Goal: Use online tool/utility: Use online tool/utility

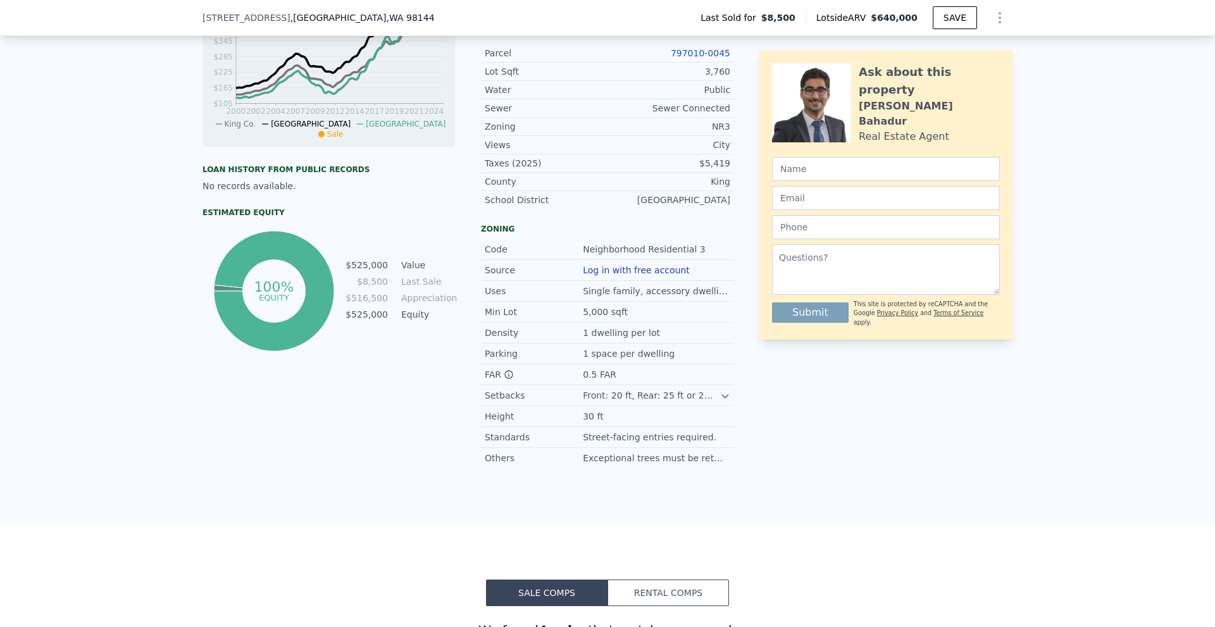
scroll to position [136, 0]
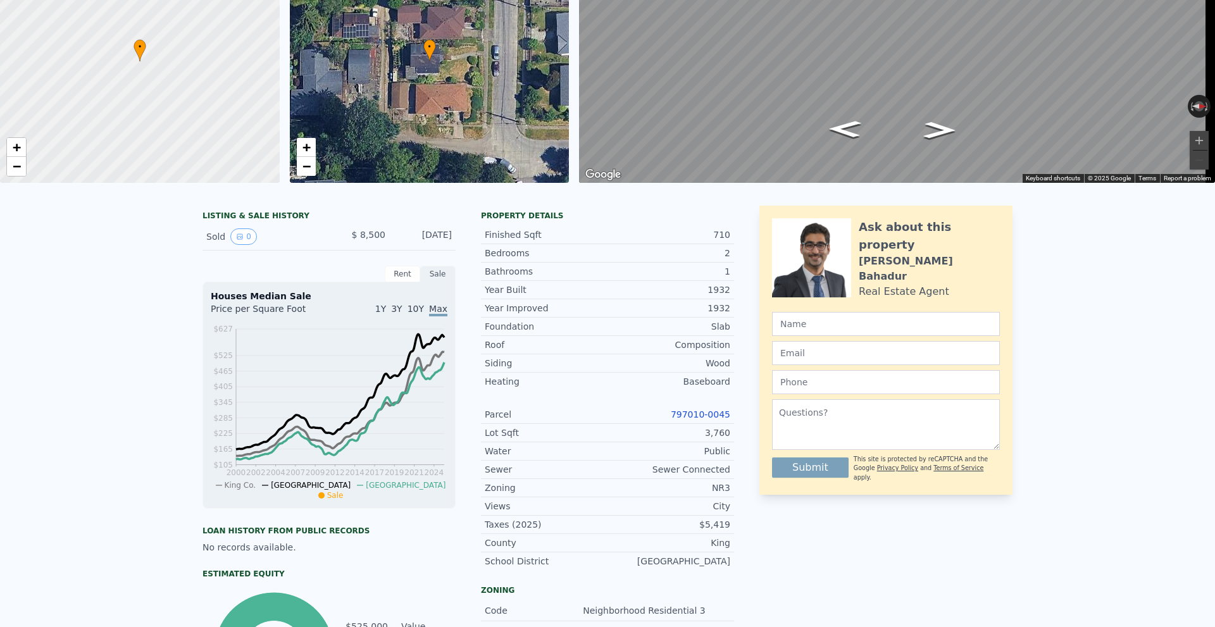
drag, startPoint x: 211, startPoint y: 121, endPoint x: 204, endPoint y: -8, distance: 129.2
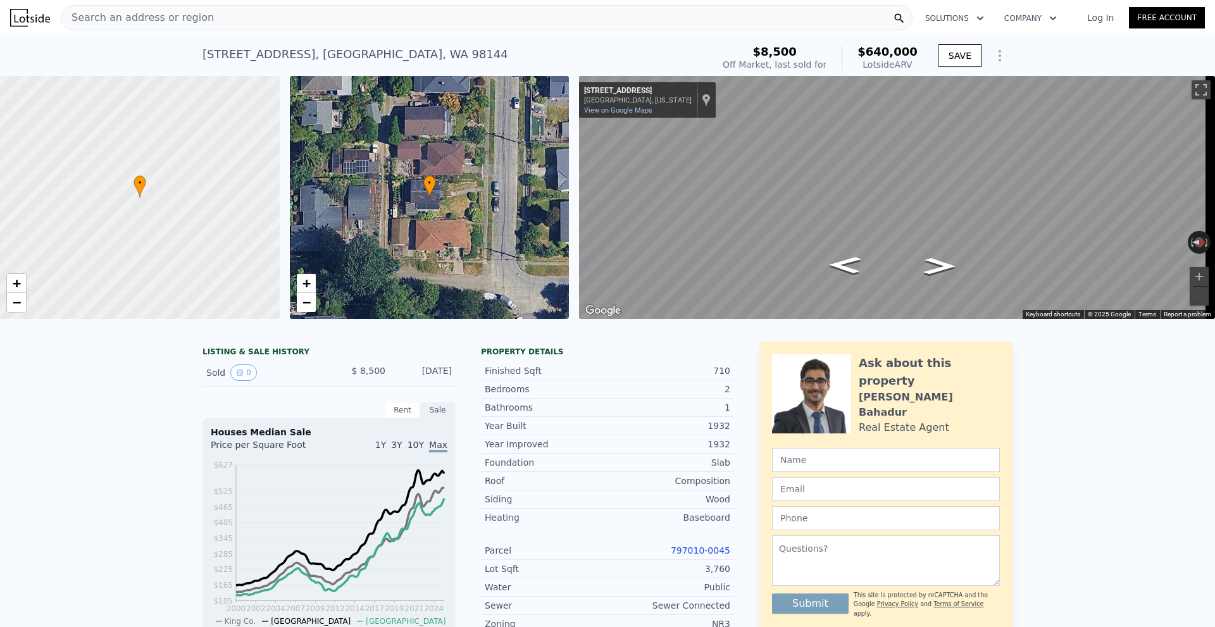
click at [294, 22] on div "Search an address or region" at bounding box center [486, 17] width 851 height 25
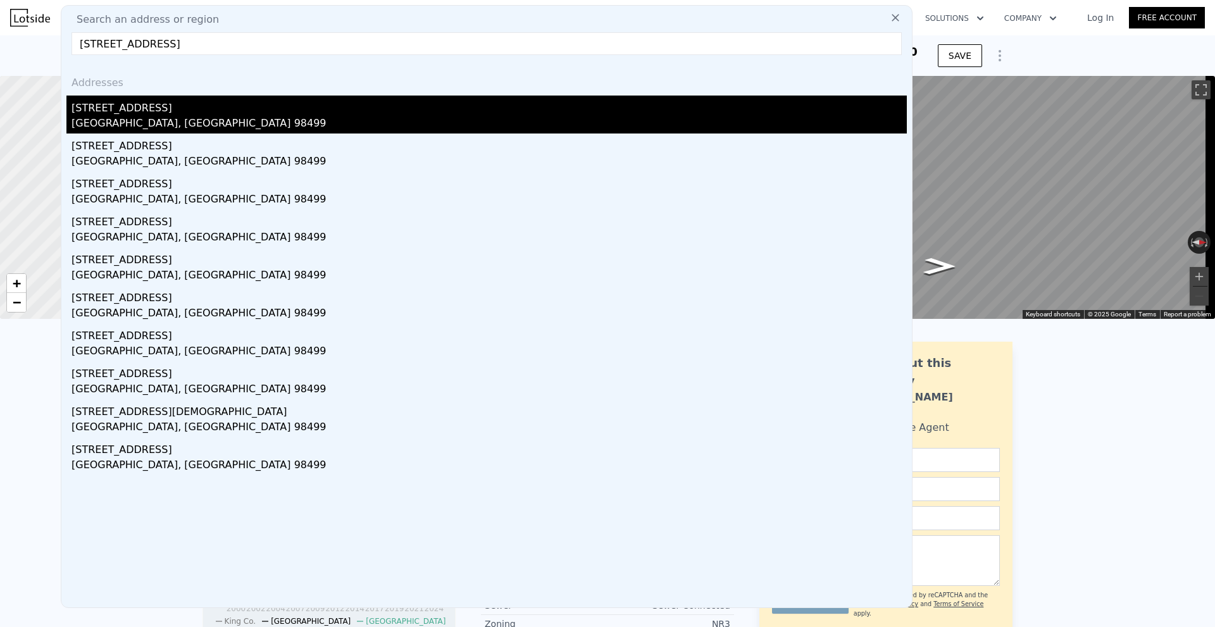
type input "[STREET_ADDRESS]"
click at [241, 104] on div "[STREET_ADDRESS]" at bounding box center [488, 106] width 835 height 20
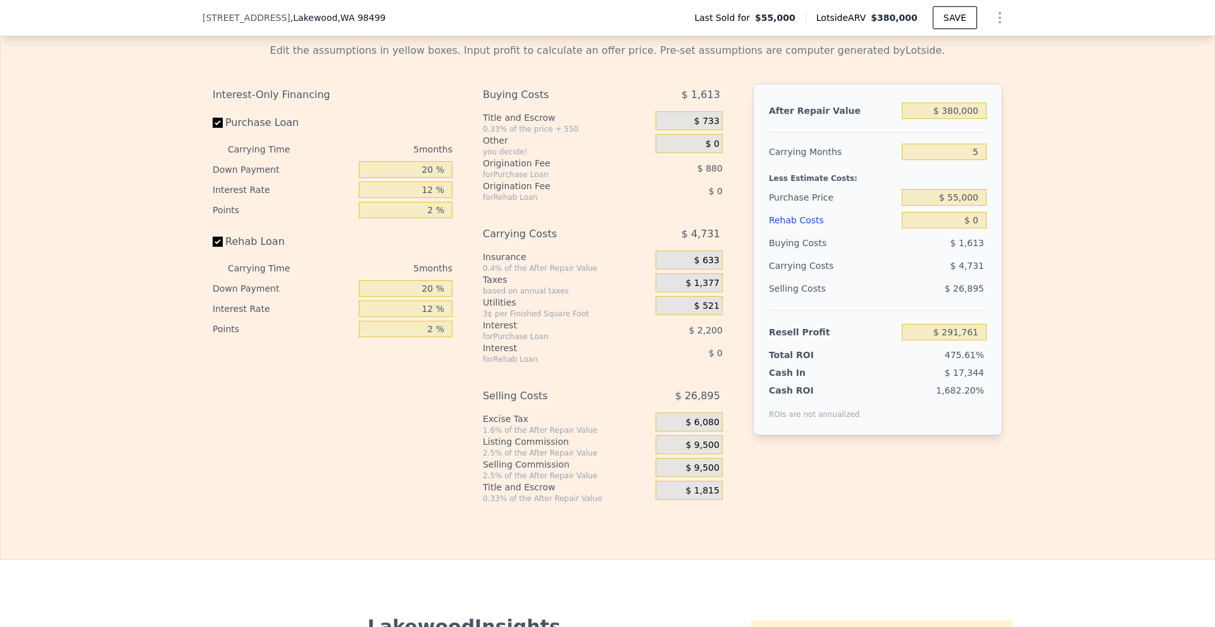
scroll to position [1957, 0]
click at [425, 175] on input "20 %" at bounding box center [406, 167] width 94 height 16
type input "10 %"
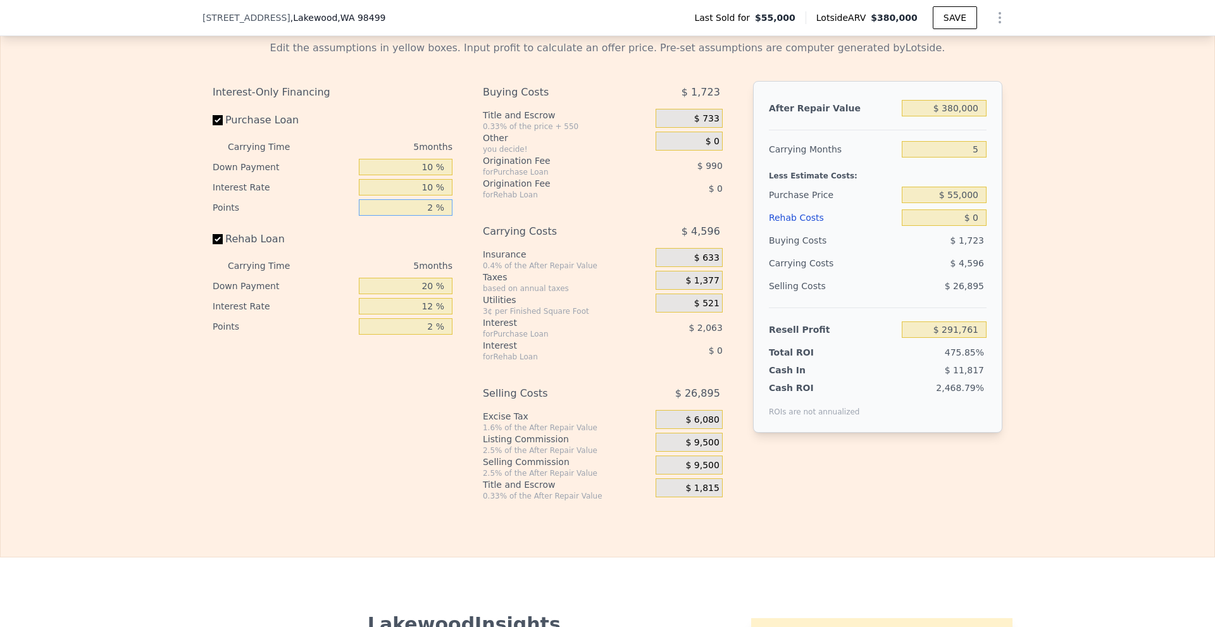
type input "1 %"
type input "$ 291,786"
type input "1 %"
type input "$ 292,281"
type input "10 %"
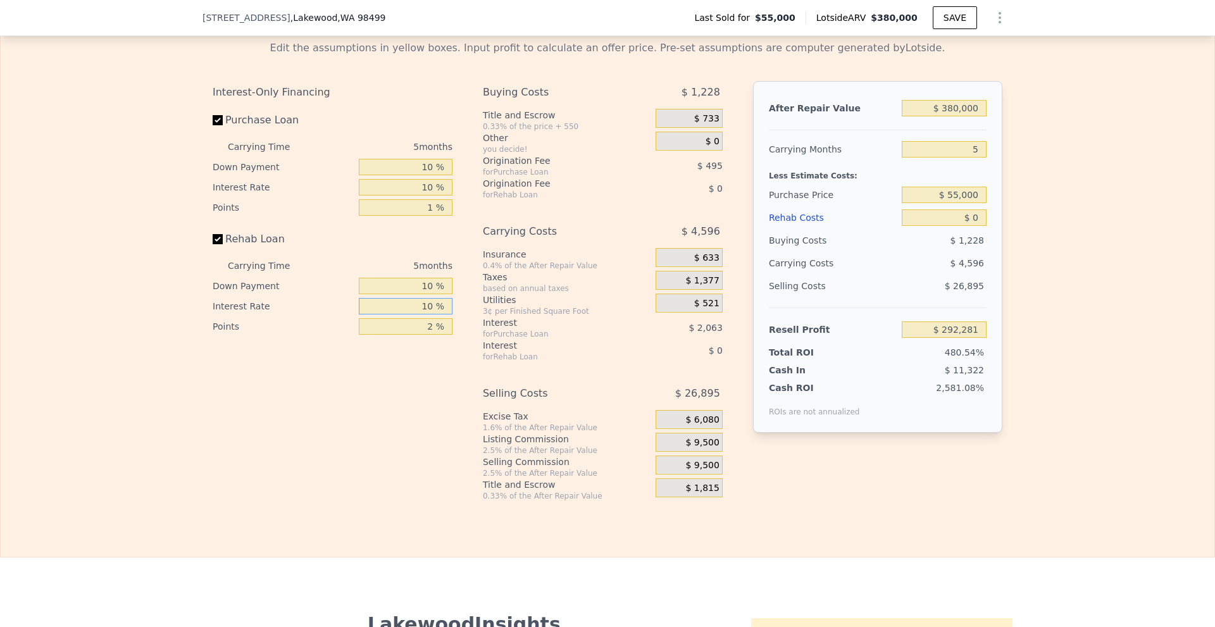
type input "10 %"
type input "1 %"
click at [443, 419] on div "Interest-Only Financing Purchase Loan Carrying Time 5 months Down Payment 10 % …" at bounding box center [338, 291] width 250 height 420
click at [702, 449] on span "$ 9,500" at bounding box center [702, 442] width 34 height 11
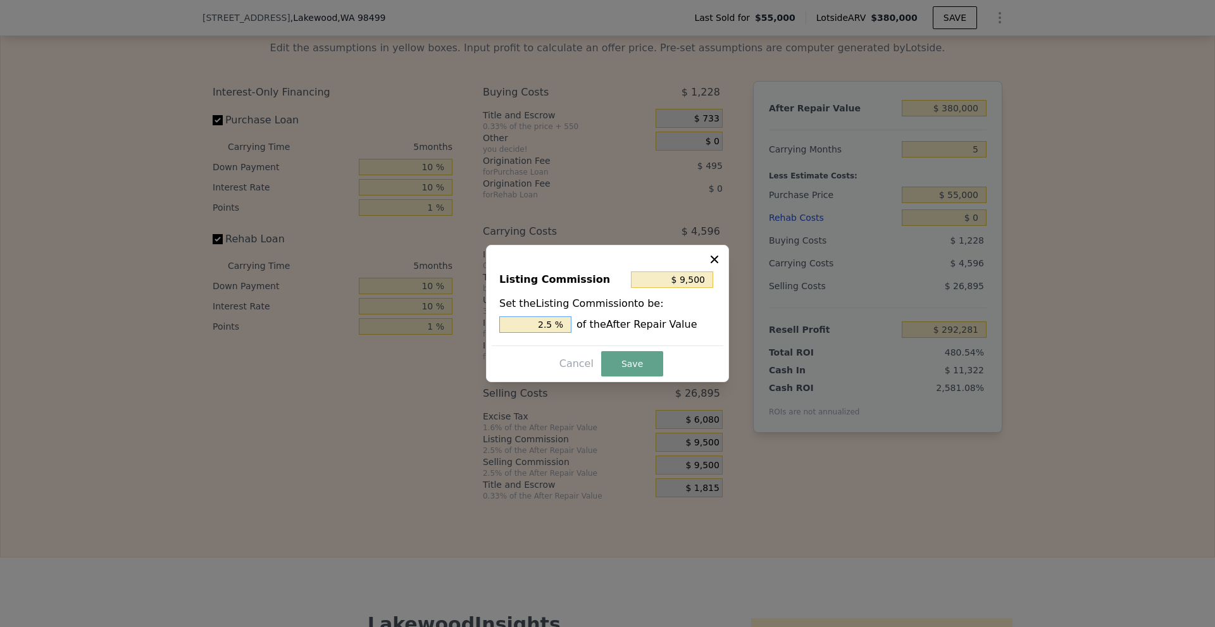
click at [546, 330] on input "2.5 %" at bounding box center [535, 324] width 72 height 16
type input "$ 5,700"
type input "1.5 %"
click at [622, 366] on button "Save" at bounding box center [632, 363] width 62 height 25
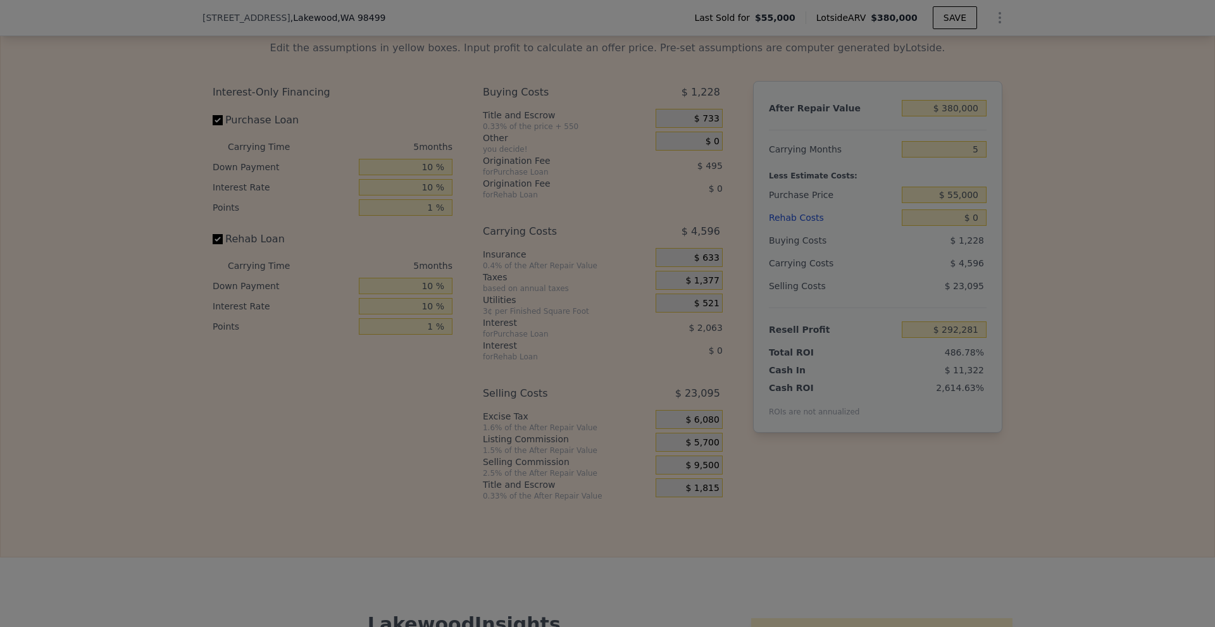
type input "$ 296,081"
click at [1099, 285] on div at bounding box center [607, 313] width 1215 height 627
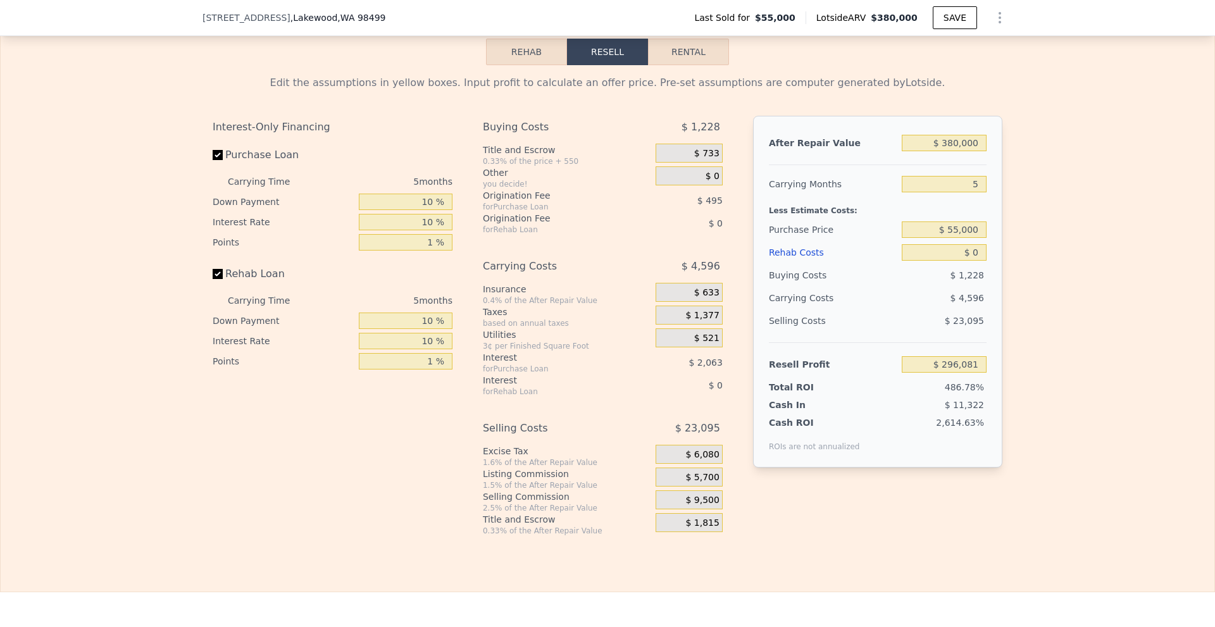
scroll to position [1893, 0]
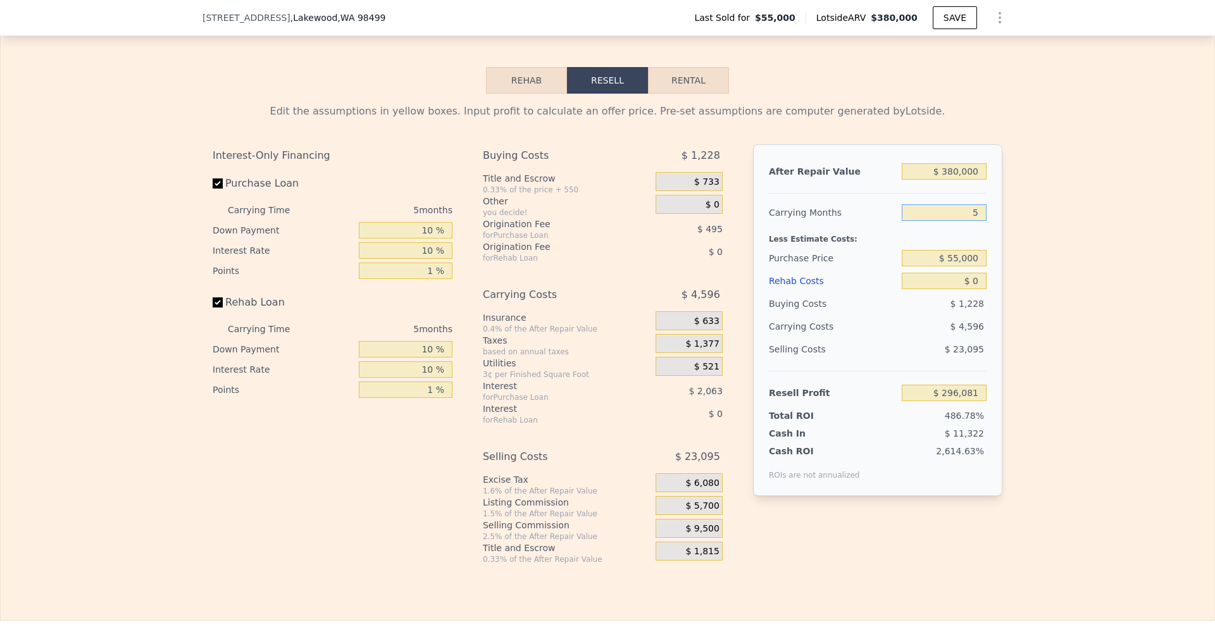
drag, startPoint x: 967, startPoint y: 232, endPoint x: 981, endPoint y: 230, distance: 14.6
click at [981, 221] on input "5" at bounding box center [943, 212] width 85 height 16
type input "3"
click at [1013, 271] on div "Edit the assumptions in yellow boxes. Input profit to calculate an offer price.…" at bounding box center [607, 329] width 1213 height 471
type input "$ 297,919"
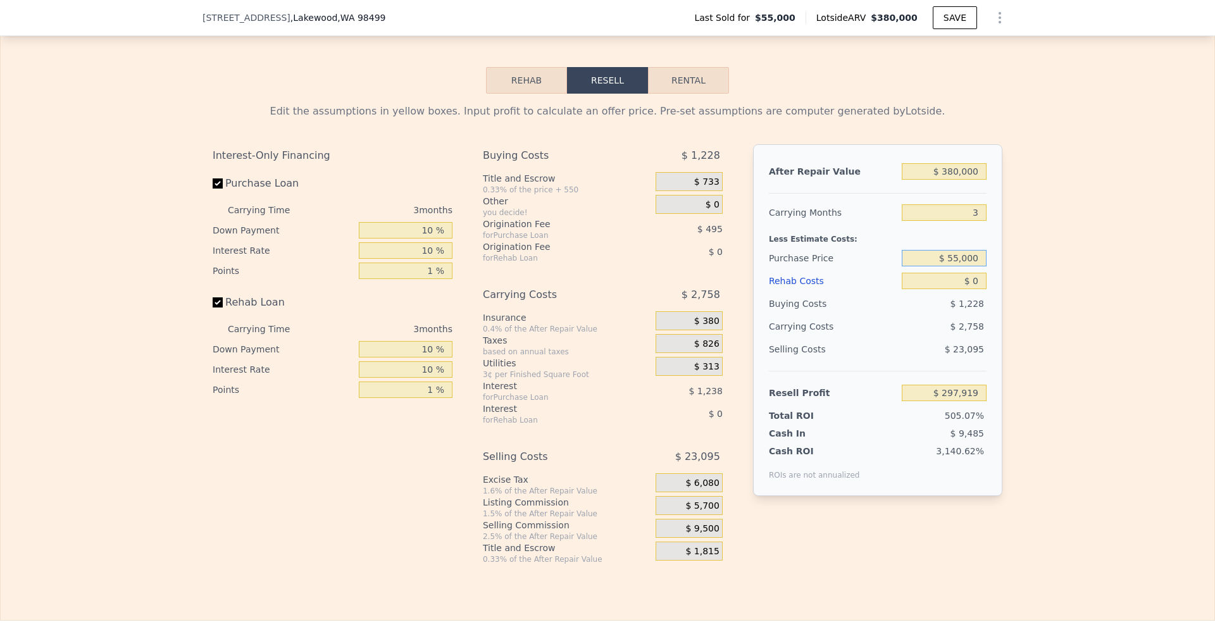
drag, startPoint x: 947, startPoint y: 277, endPoint x: 995, endPoint y: 278, distance: 48.1
click at [994, 278] on div "After Repair Value $ 380,000 Carrying Months 3 Less Estimate Costs: Purchase Pr…" at bounding box center [877, 320] width 249 height 352
type input "$ 250,000"
click at [995, 278] on div "After Repair Value $ 380,000 Carrying Months 3 Less Estimate Costs: Purchase Pr…" at bounding box center [877, 320] width 249 height 352
type input "$ 96,128"
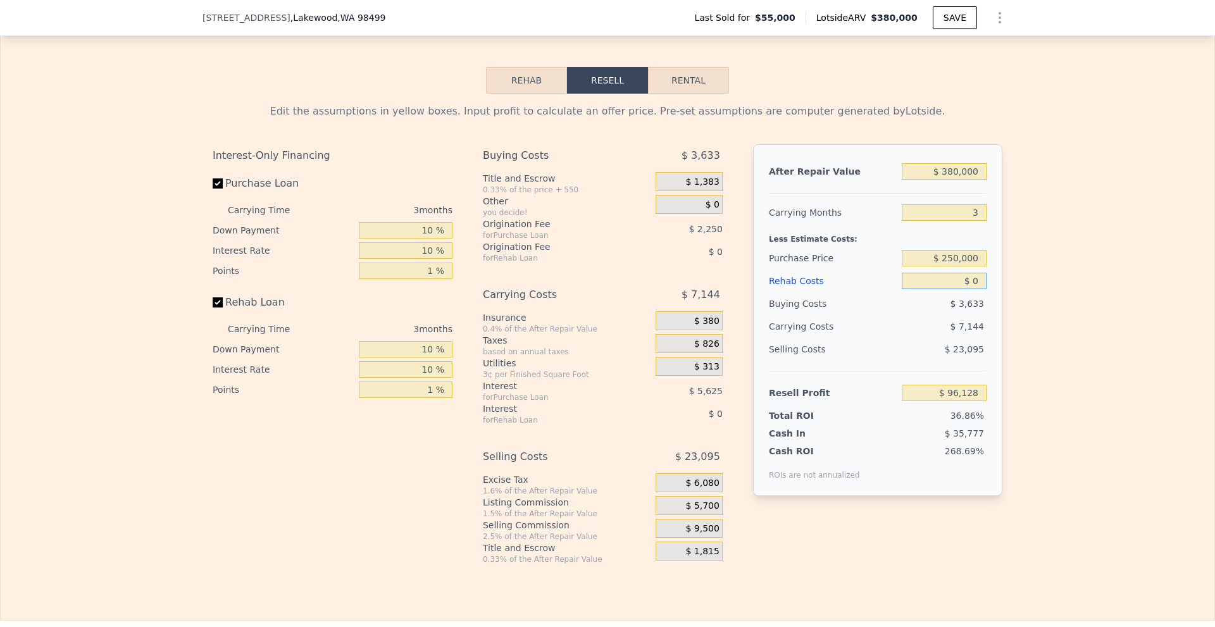
click at [975, 289] on input "$ 0" at bounding box center [943, 281] width 85 height 16
click at [969, 289] on input "$ 0" at bounding box center [943, 281] width 85 height 16
click at [972, 289] on input "$ 0" at bounding box center [943, 281] width 85 height 16
type input "$ 50,000"
type input "$ 44,553"
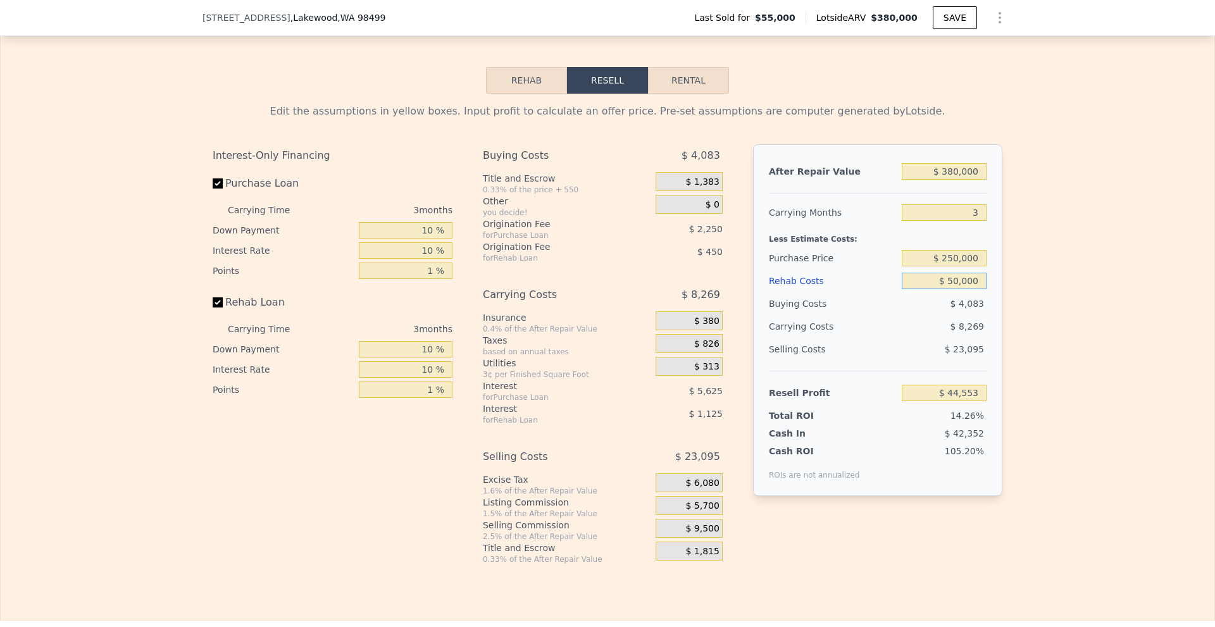
type input "$ 50,000"
click at [1093, 287] on div "Edit the assumptions in yellow boxes. Input profit to calculate an offer price.…" at bounding box center [607, 329] width 1213 height 471
type input "5"
type input "$ 0"
type input "$ 291,761"
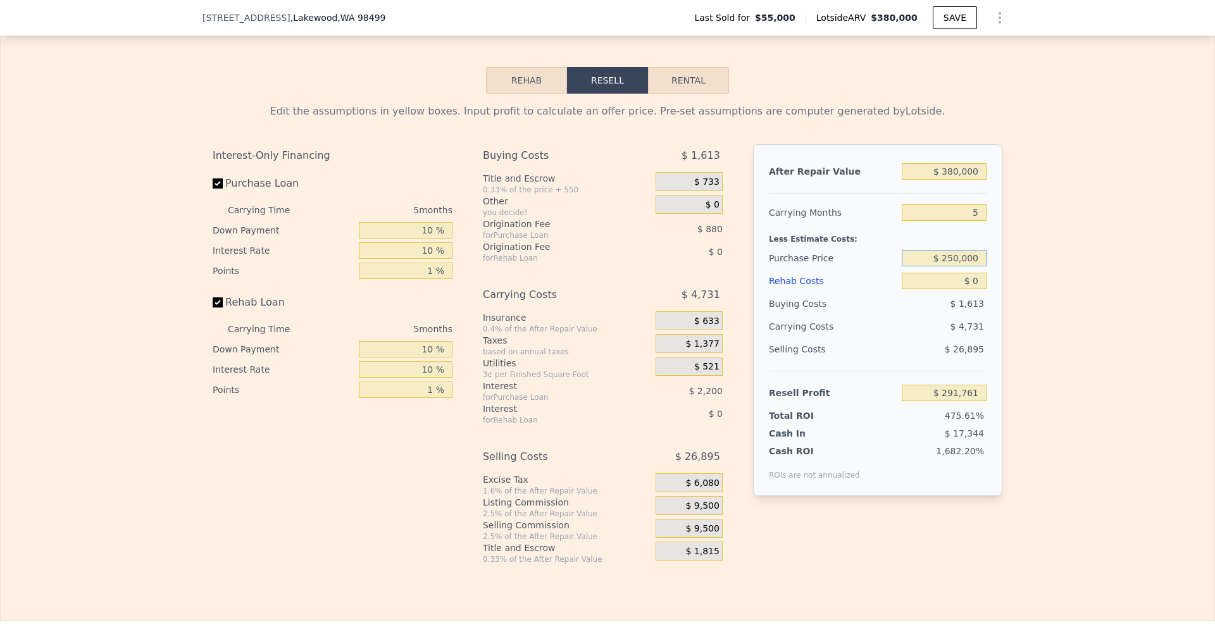
click at [950, 266] on input "$ 250,000" at bounding box center [943, 258] width 85 height 16
click at [948, 266] on input "$ 250,000" at bounding box center [943, 258] width 85 height 16
type input "$ 260,000"
click at [1103, 346] on div "Edit the assumptions in yellow boxes. Input profit to calculate an offer price.…" at bounding box center [607, 329] width 1213 height 471
type input "$ 74,598"
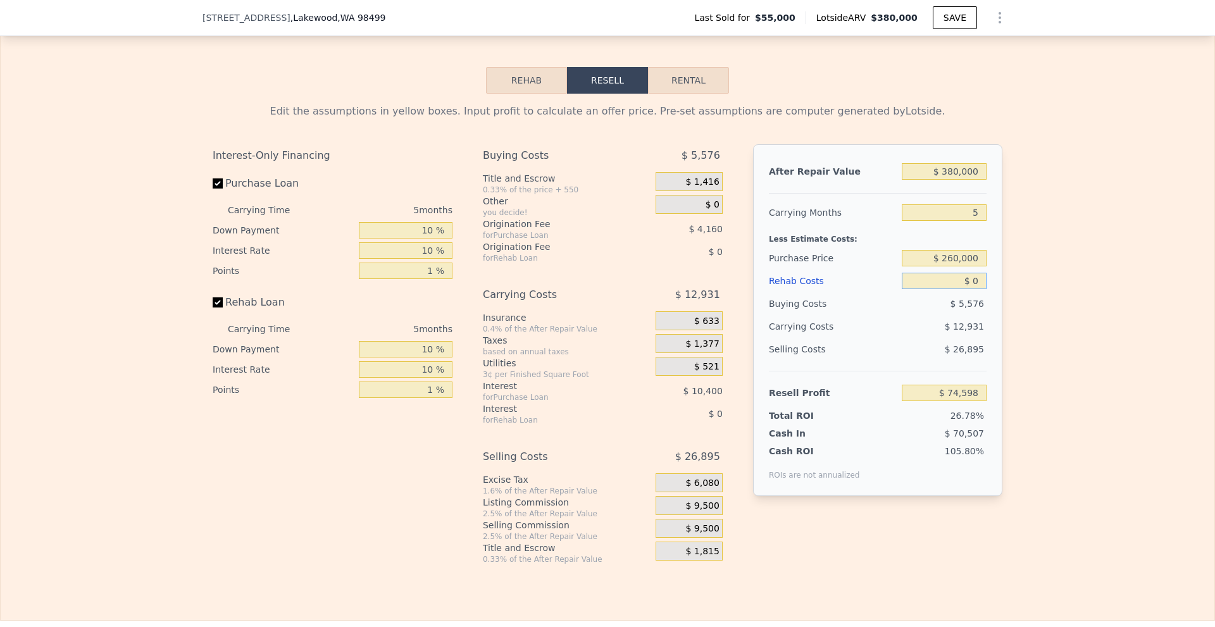
click at [975, 289] on input "$ 0" at bounding box center [943, 281] width 85 height 16
type input "$ 50,000"
type input "$ 21,798"
click at [1042, 308] on div "Edit the assumptions in yellow boxes. Input profit to calculate an offer price.…" at bounding box center [607, 329] width 1213 height 471
click at [950, 289] on input "$ 50,000" at bounding box center [943, 281] width 85 height 16
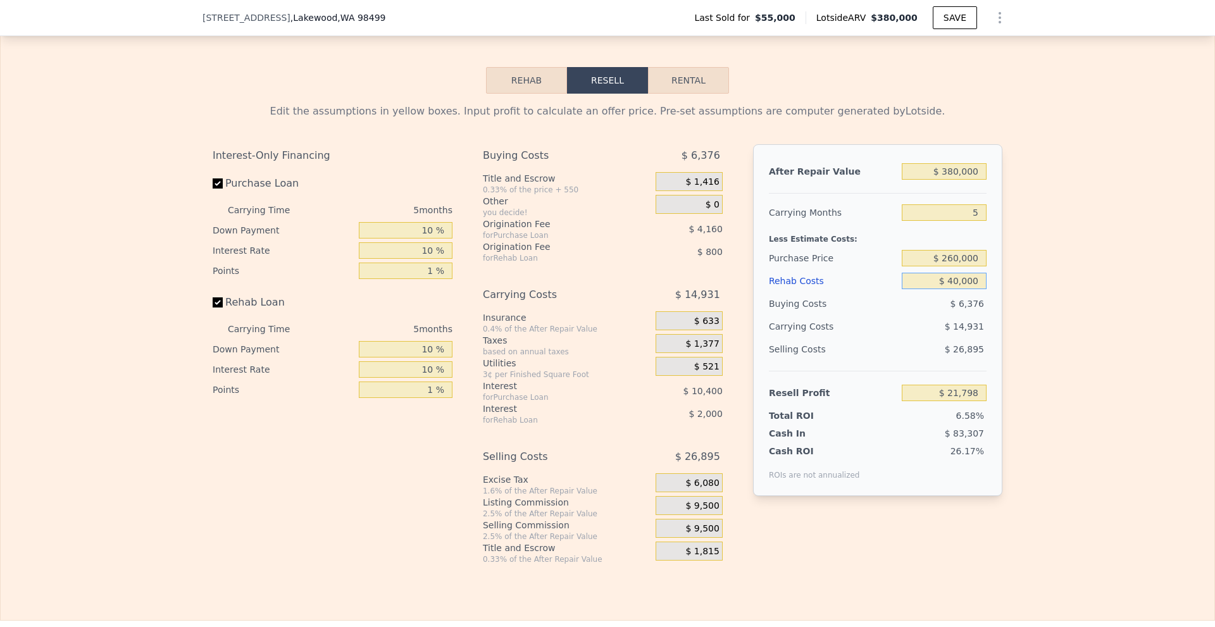
type input "$ 40,000"
click at [1051, 302] on div "Edit the assumptions in yellow boxes. Input profit to calculate an offer price.…" at bounding box center [607, 329] width 1213 height 471
type input "$ 32,358"
drag, startPoint x: 967, startPoint y: 230, endPoint x: 977, endPoint y: 230, distance: 10.1
click at [977, 221] on input "5" at bounding box center [943, 212] width 85 height 16
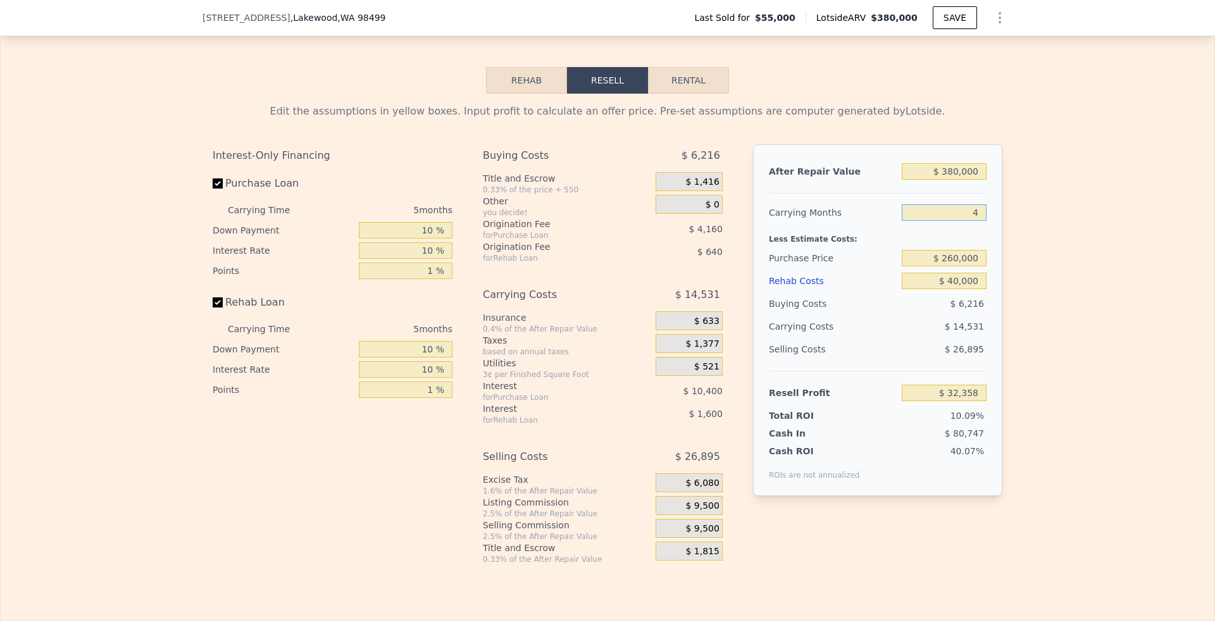
type input "4"
click at [1022, 251] on div "Edit the assumptions in yellow boxes. Input profit to calculate an offer price.…" at bounding box center [607, 329] width 1213 height 471
type input "$ 35,263"
click at [949, 266] on input "$ 260,000" at bounding box center [943, 258] width 85 height 16
type input "$ 250,000"
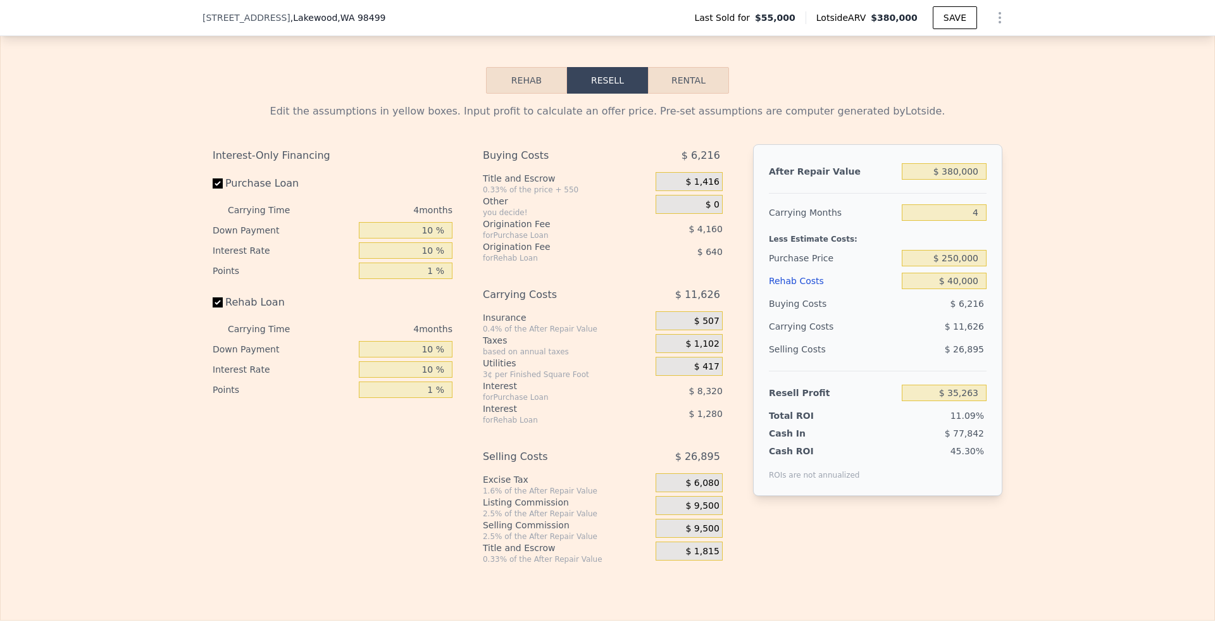
click at [1017, 294] on div "Edit the assumptions in yellow boxes. Input profit to calculate an offer price.…" at bounding box center [607, 329] width 1213 height 471
type input "$ 45,776"
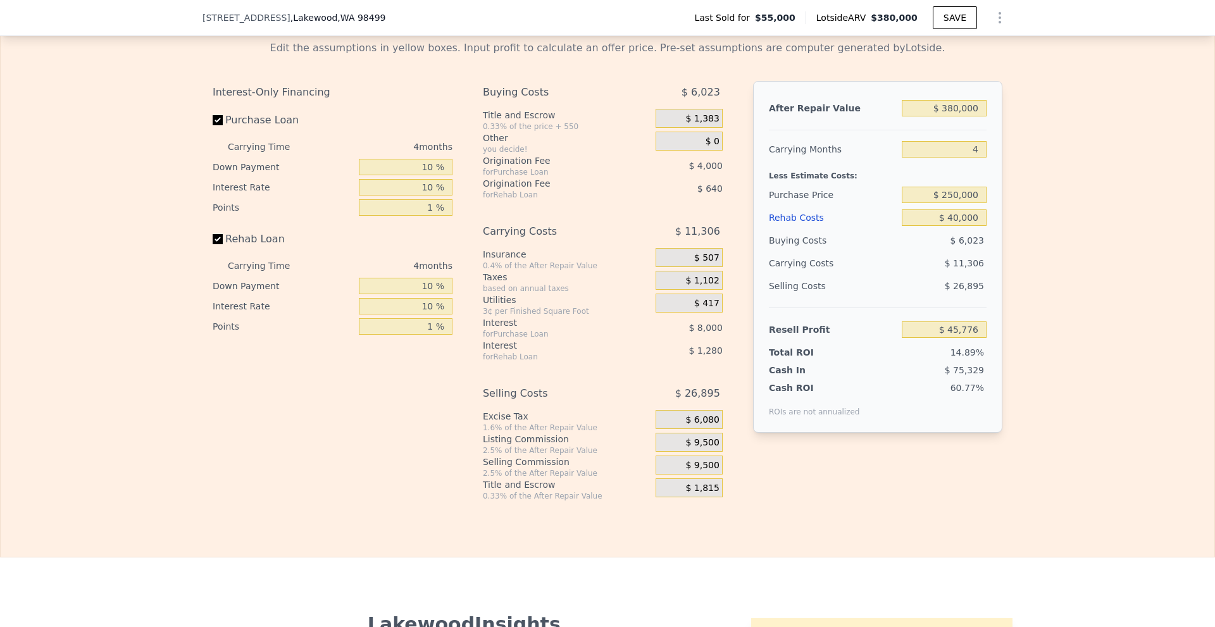
click at [693, 449] on span "$ 9,500" at bounding box center [702, 442] width 34 height 11
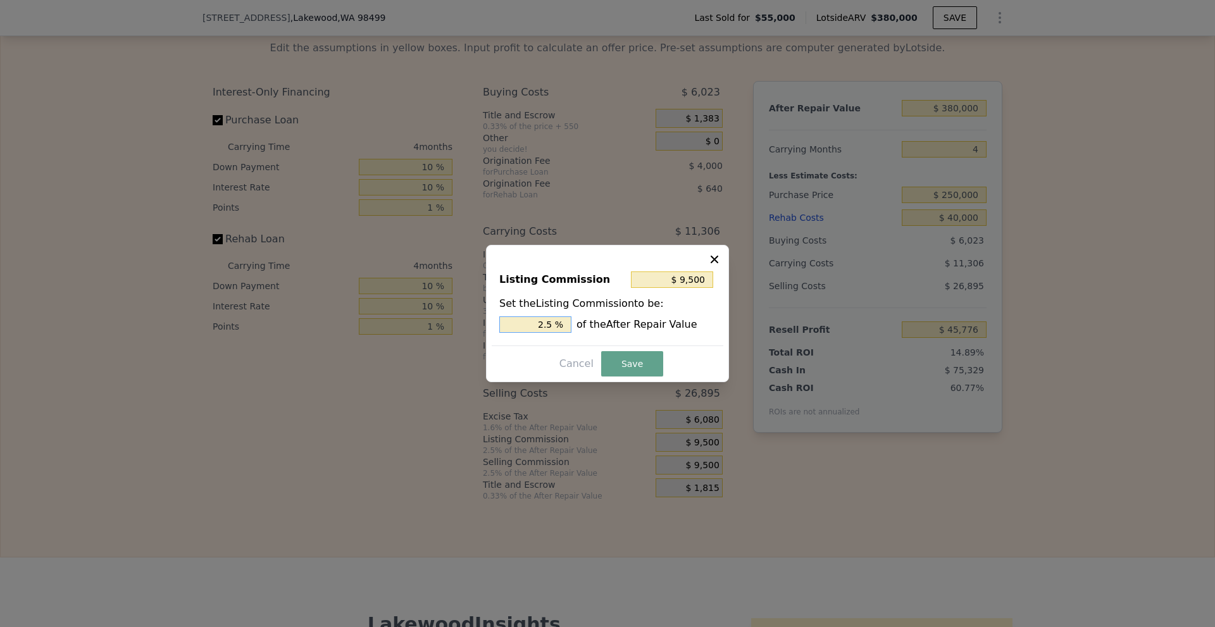
click at [546, 328] on input "2.5 %" at bounding box center [535, 324] width 72 height 16
type input "$ 5,700"
type input "1.5 %"
click at [623, 370] on button "Save" at bounding box center [632, 363] width 62 height 25
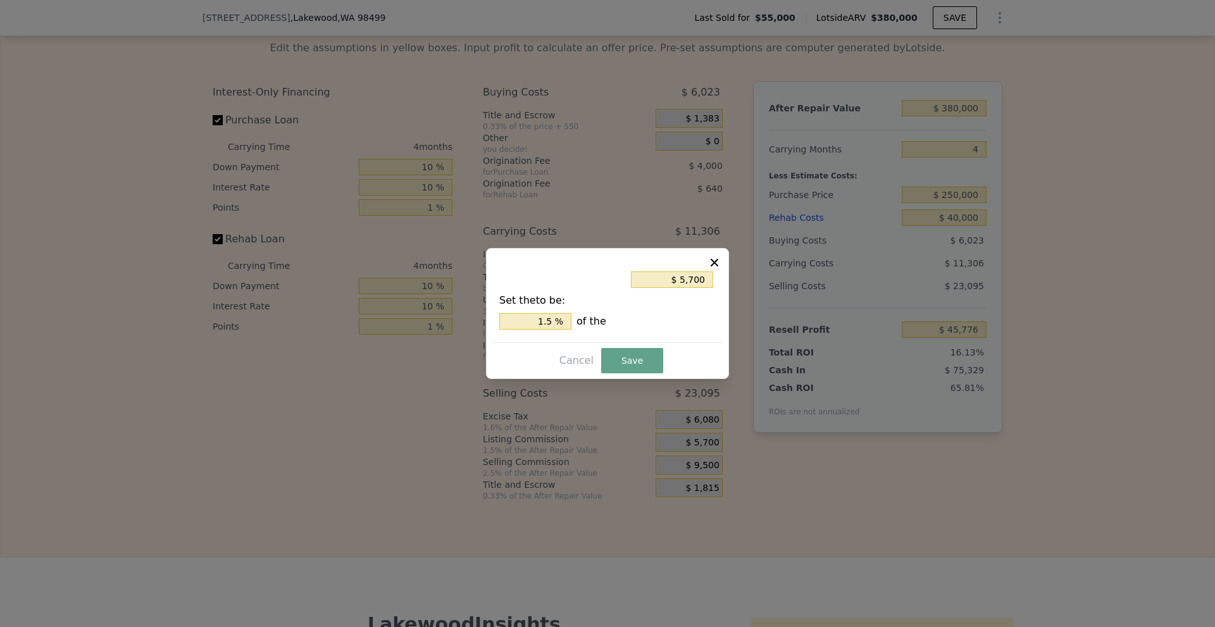
type input "$ 49,576"
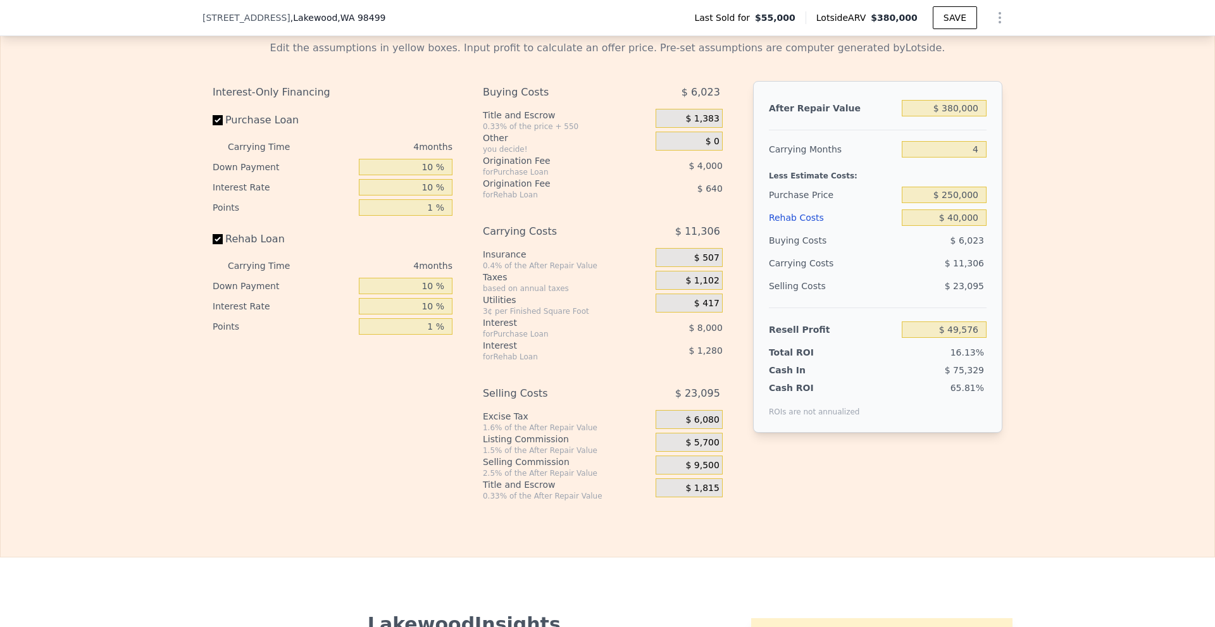
click at [1165, 390] on div "Edit the assumptions in yellow boxes. Input profit to calculate an offer price.…" at bounding box center [607, 265] width 1213 height 471
type input "5"
type input "$ 0"
type input "$ 291,761"
click at [969, 226] on input "$ 0" at bounding box center [943, 217] width 85 height 16
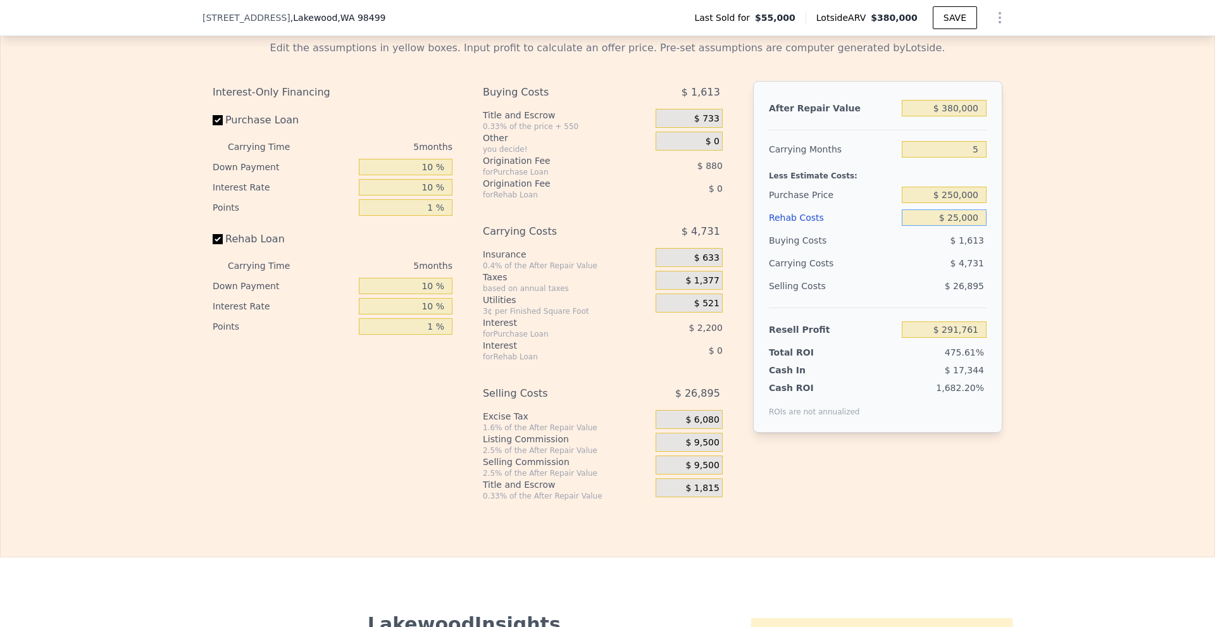
type input "$ 250,000"
type input "$ 27,761"
click at [1019, 245] on div "Edit the assumptions in yellow boxes. Input profit to calculate an offer price.…" at bounding box center [607, 265] width 1213 height 471
click at [975, 226] on input "$ 250,000" at bounding box center [943, 217] width 85 height 16
type input "$ 25,000"
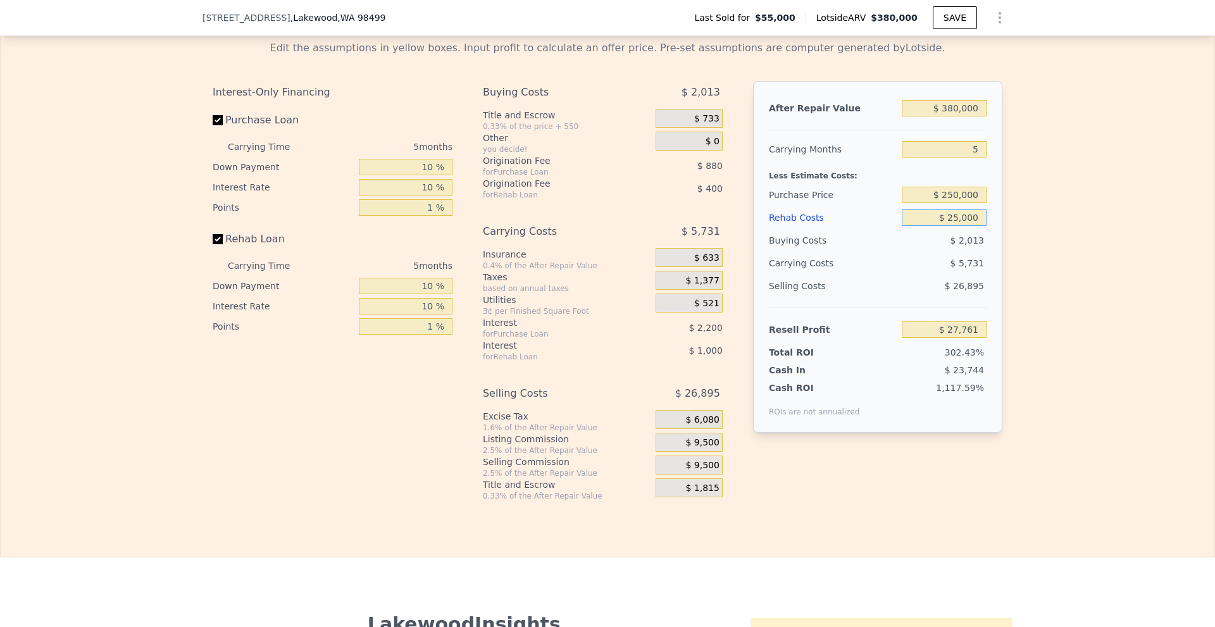
type input "$ 265,361"
type input "$ 25,000"
click at [1049, 252] on div "Edit the assumptions in yellow boxes. Input profit to calculate an offer price.…" at bounding box center [607, 265] width 1213 height 471
click at [952, 203] on input "$ 250,000" at bounding box center [943, 195] width 85 height 16
click at [1003, 199] on div "Edit the assumptions in yellow boxes. Input profit to calculate an offer price.…" at bounding box center [607, 265] width 810 height 471
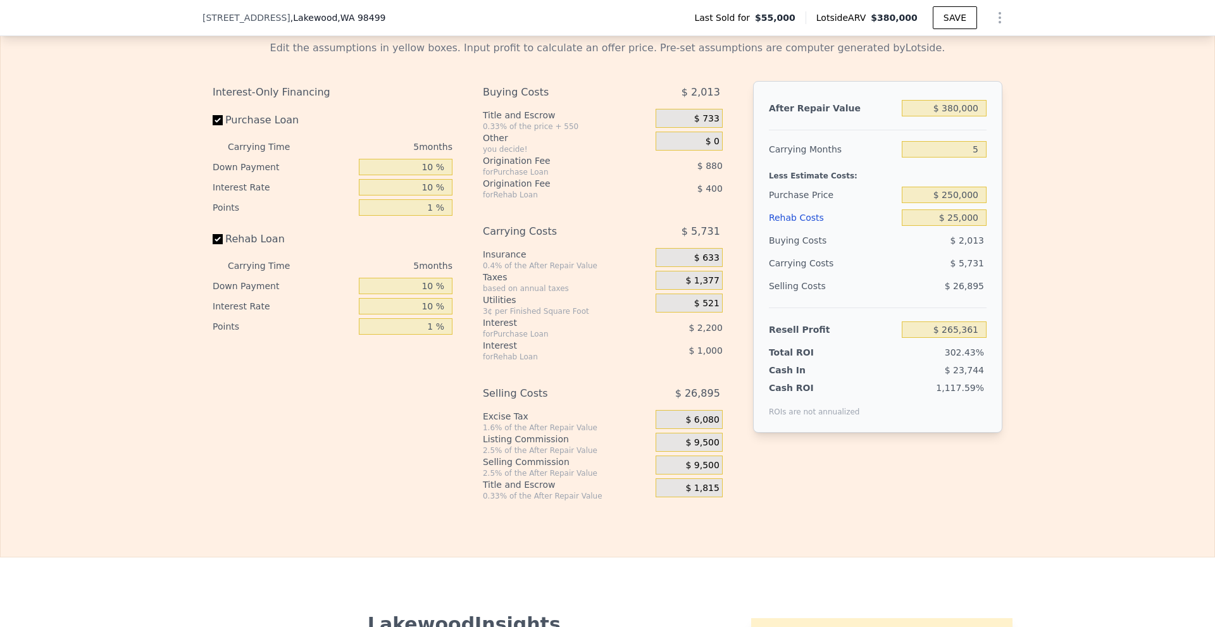
type input "$ 58,791"
drag, startPoint x: 956, startPoint y: 168, endPoint x: 982, endPoint y: 167, distance: 26.6
click at [982, 167] on div "After Repair Value $ 380,000 Carrying Months 5 Less Estimate Costs: Purchase Pr…" at bounding box center [877, 257] width 249 height 352
type input "3"
type input "$ 64,203"
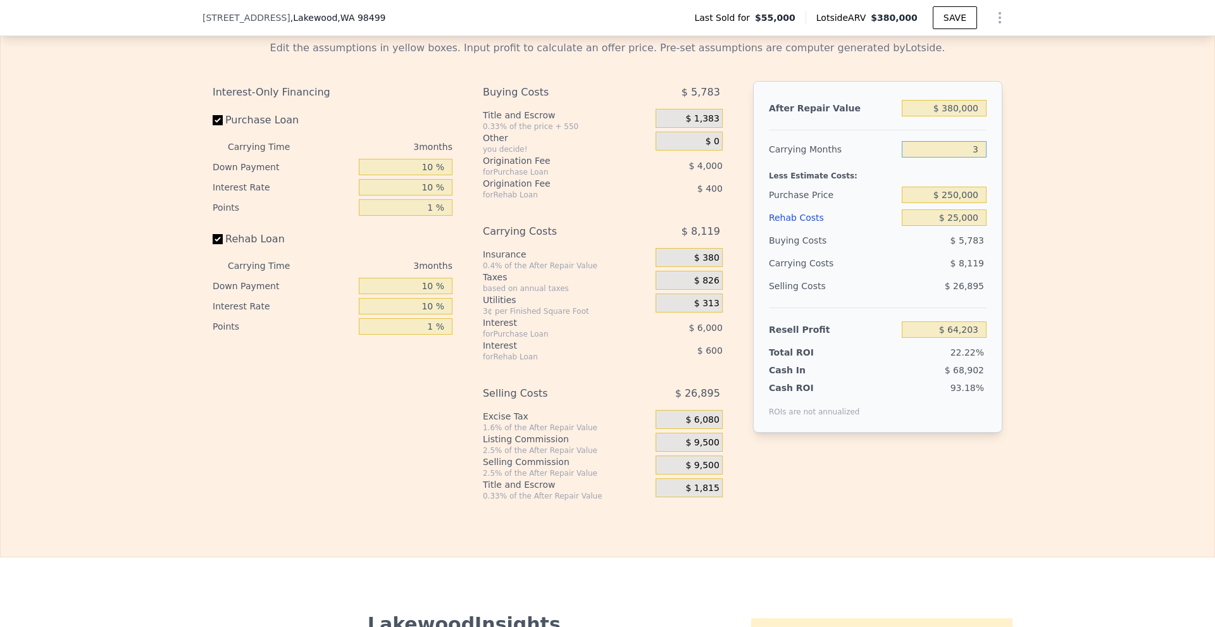
type input "3"
click at [1037, 185] on div "Edit the assumptions in yellow boxes. Input profit to calculate an offer price.…" at bounding box center [607, 265] width 1213 height 471
click at [948, 203] on input "$ 250,000" at bounding box center [943, 195] width 85 height 16
type input "$ 270,000"
click at [1048, 244] on div "Edit the assumptions in yellow boxes. Input profit to calculate an offer price.…" at bounding box center [607, 265] width 1213 height 471
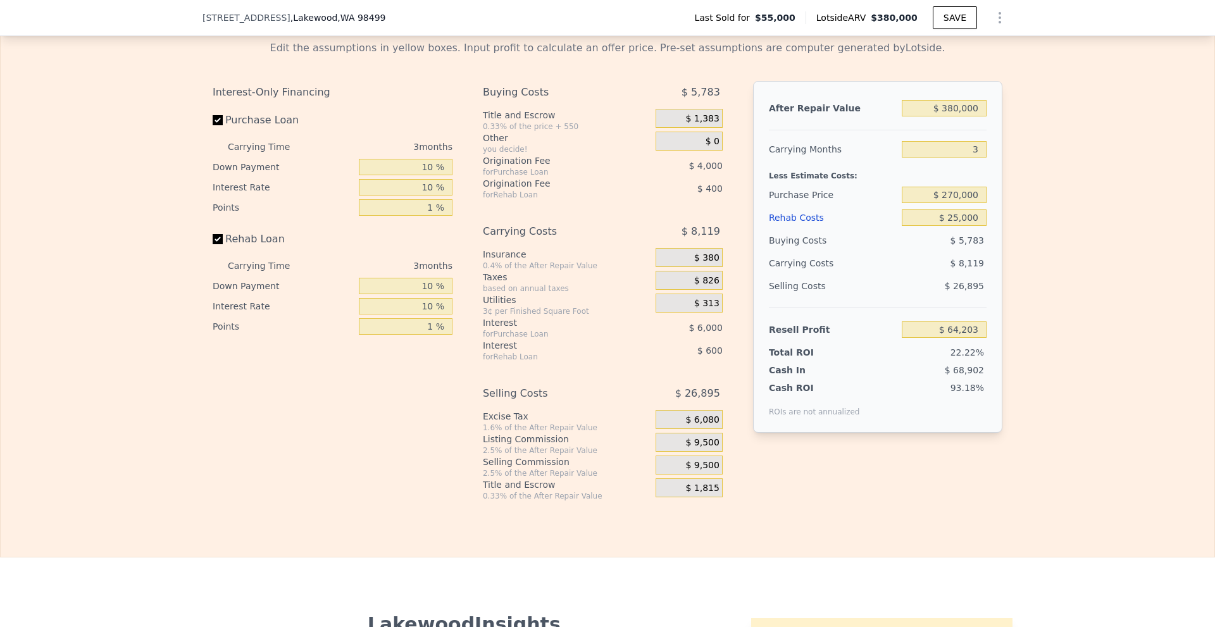
type input "$ 43,337"
click at [949, 203] on input "$ 270,000" at bounding box center [943, 195] width 85 height 16
type input "$ 260,000"
click at [1049, 232] on div "Edit the assumptions in yellow boxes. Input profit to calculate an offer price.…" at bounding box center [607, 265] width 1213 height 471
type input "$ 53,770"
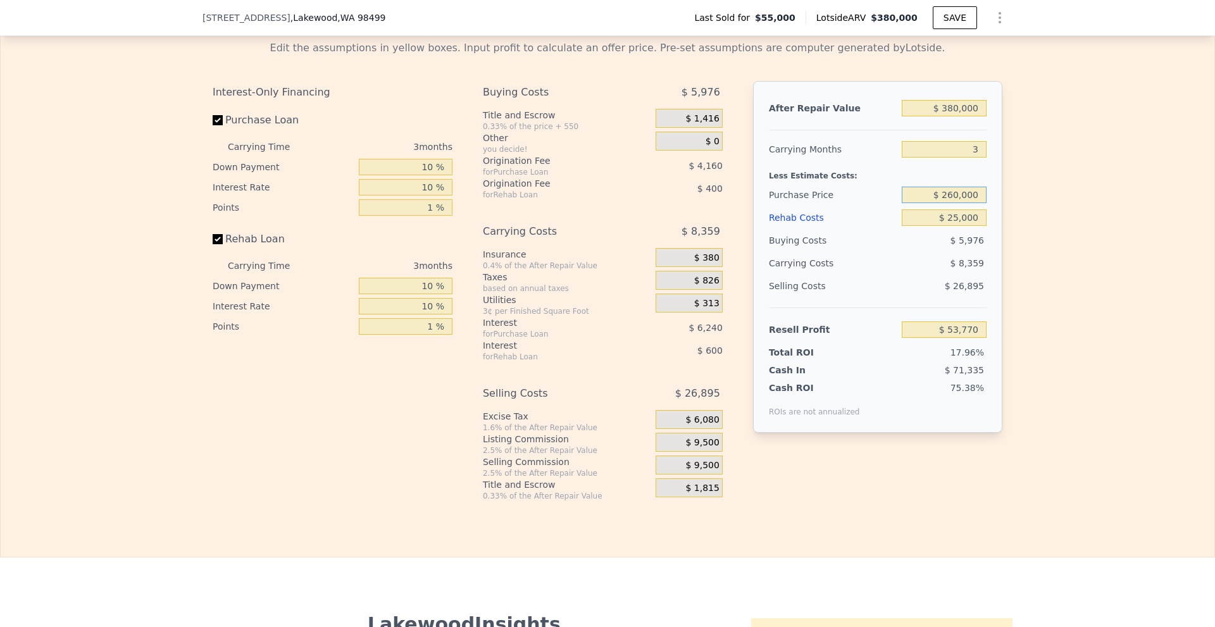
click at [947, 203] on input "$ 260,000" at bounding box center [943, 195] width 85 height 16
type input "$ 270,000"
click at [1053, 242] on div "Edit the assumptions in yellow boxes. Input profit to calculate an offer price.…" at bounding box center [607, 265] width 1213 height 471
type input "$ 43,337"
click at [692, 449] on span "$ 9,500" at bounding box center [702, 442] width 34 height 11
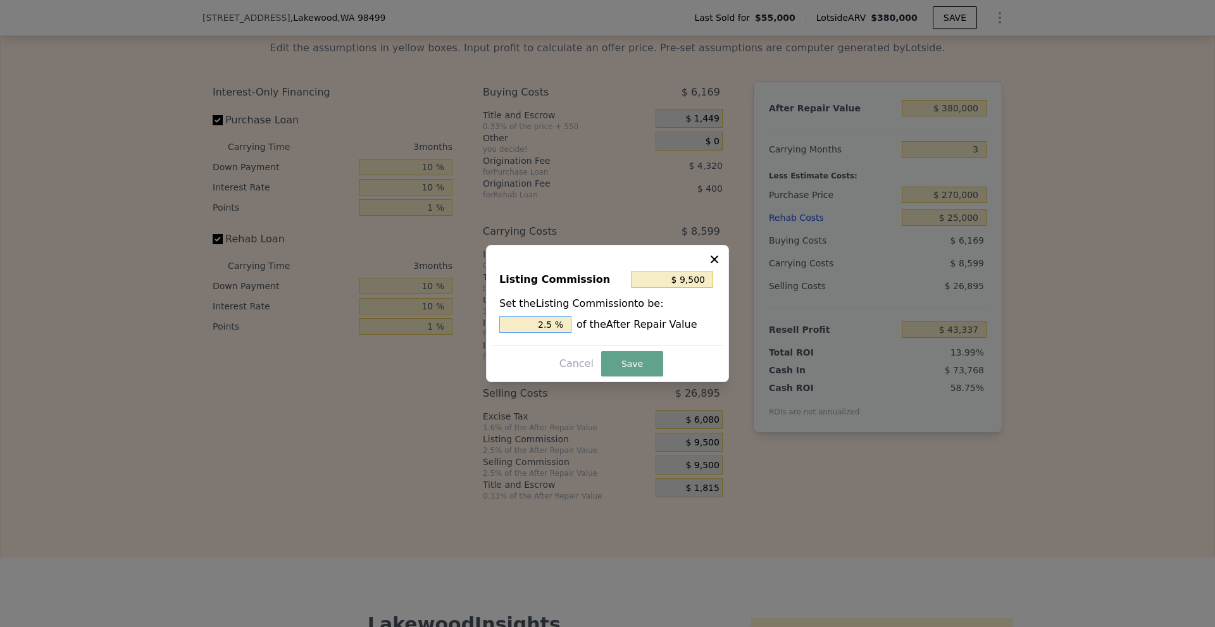
click at [545, 325] on input "2.5 %" at bounding box center [535, 324] width 72 height 16
type input "$ 5,700"
type input "1.5 %"
click at [608, 361] on button "Save" at bounding box center [632, 363] width 62 height 25
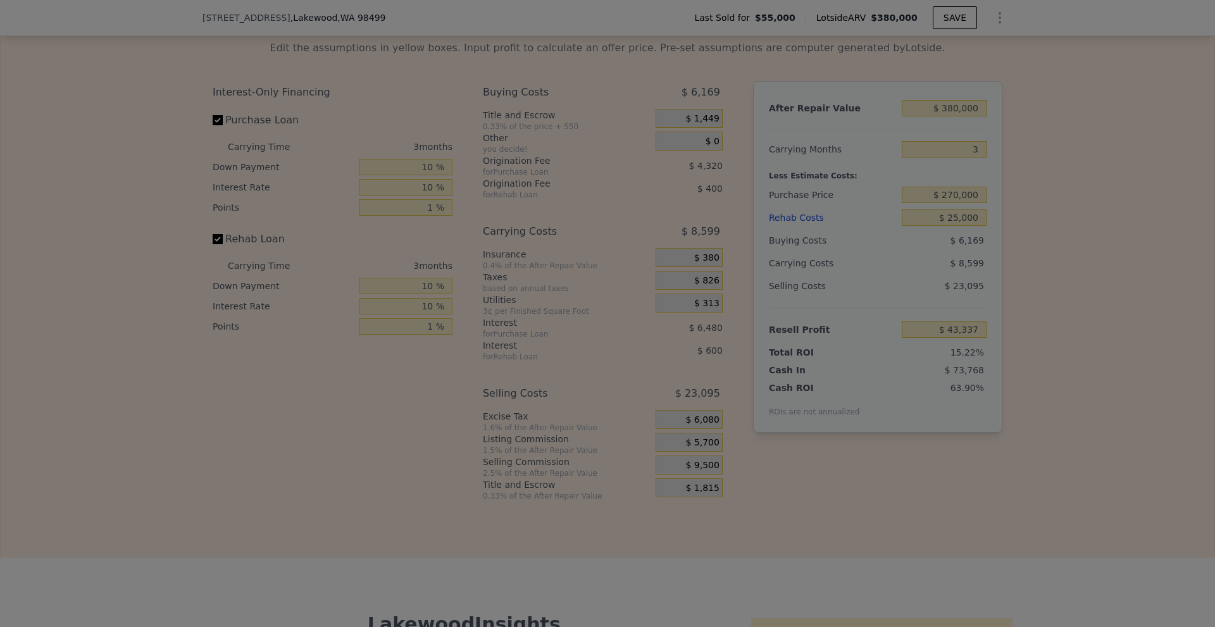
type input "$ 47,137"
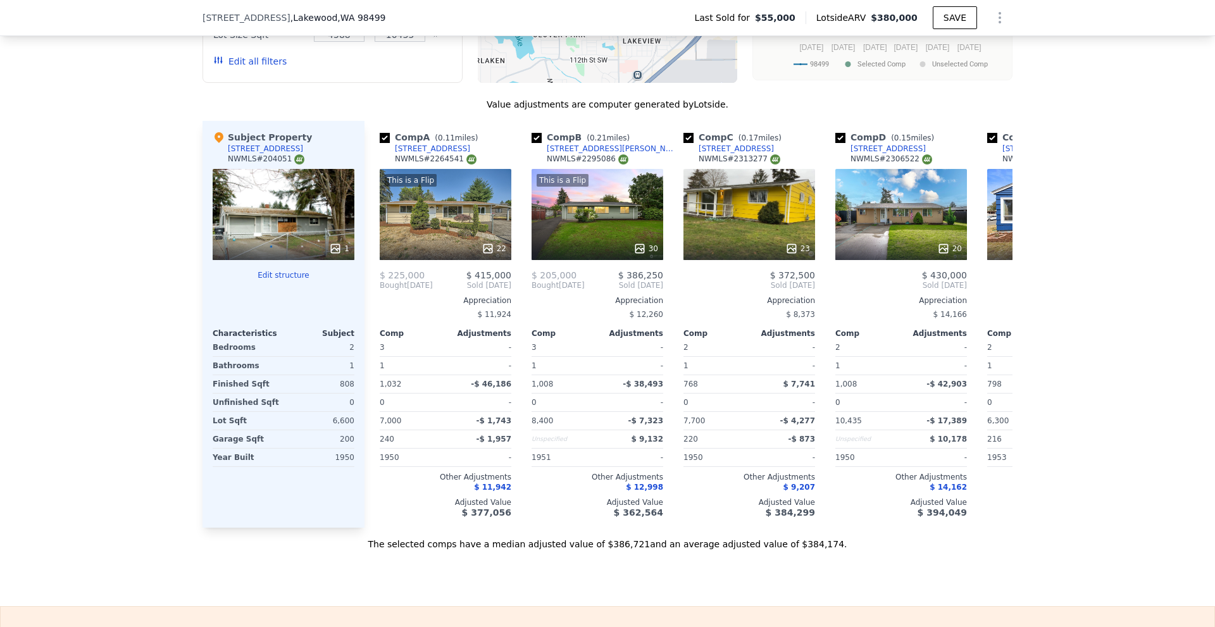
scroll to position [1387, 0]
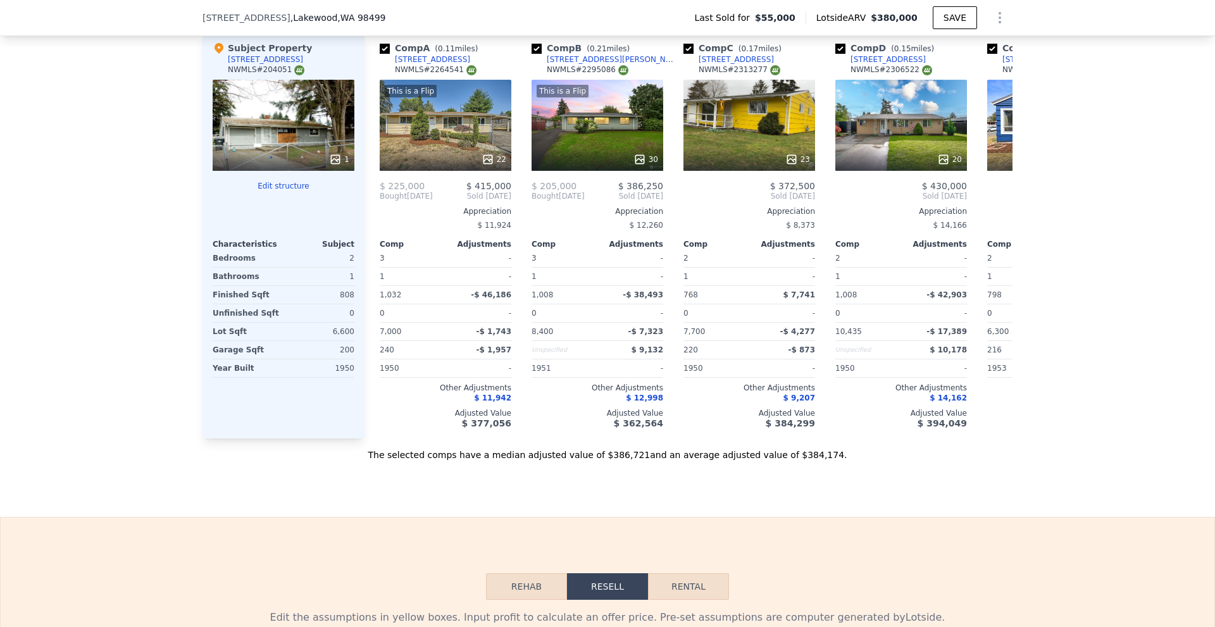
click at [137, 308] on div "We found 12 sales that match your search Listings provided by NWMLS Filters Map…" at bounding box center [607, 99] width 1215 height 726
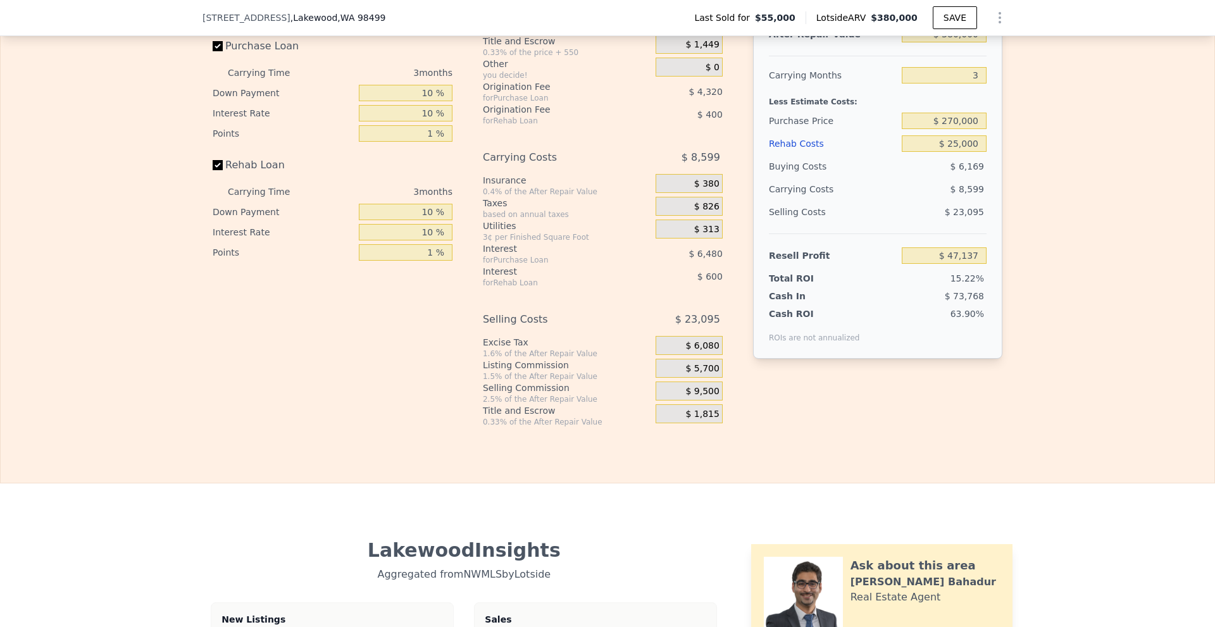
scroll to position [1893, 0]
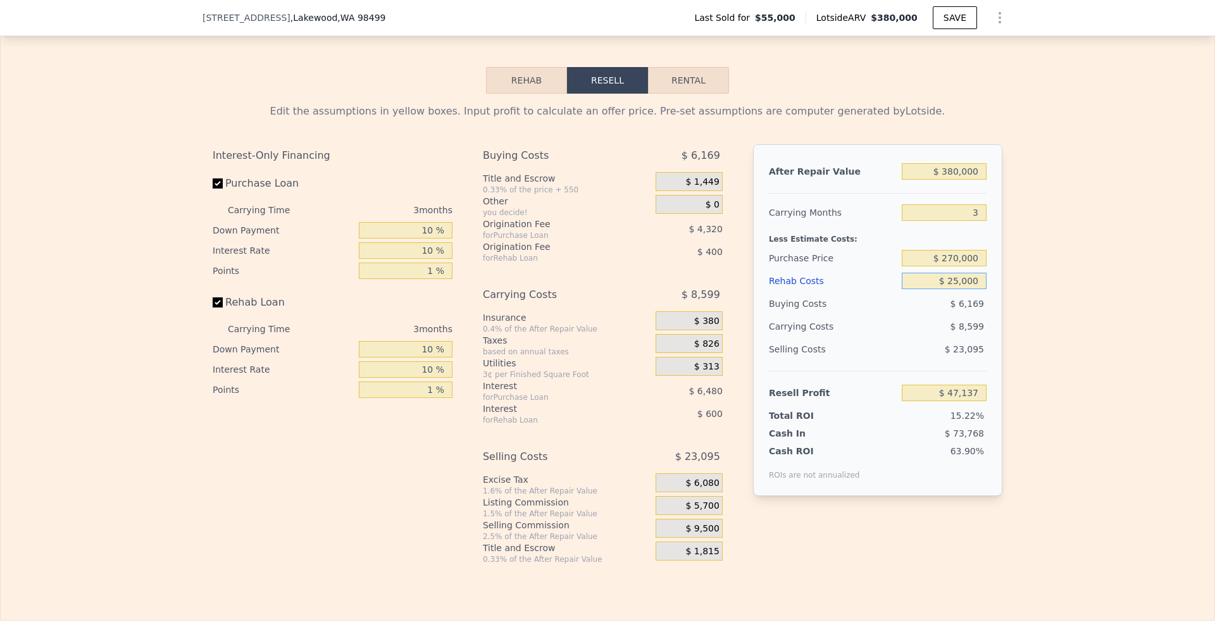
drag, startPoint x: 949, startPoint y: 297, endPoint x: 956, endPoint y: 297, distance: 7.6
click at [956, 289] on input "$ 25,000" at bounding box center [943, 281] width 85 height 16
type input "$ 30,000"
type input "$ 41,937"
type input "$ 30,000"
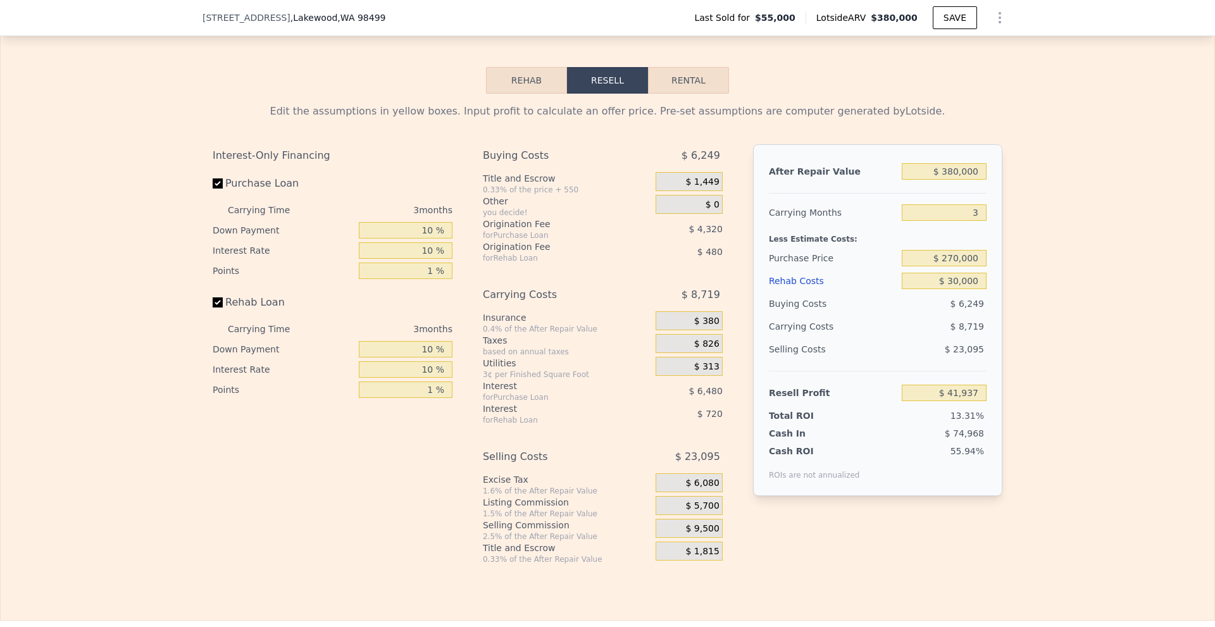
click at [1043, 299] on div "Edit the assumptions in yellow boxes. Input profit to calculate an offer price.…" at bounding box center [607, 329] width 1213 height 471
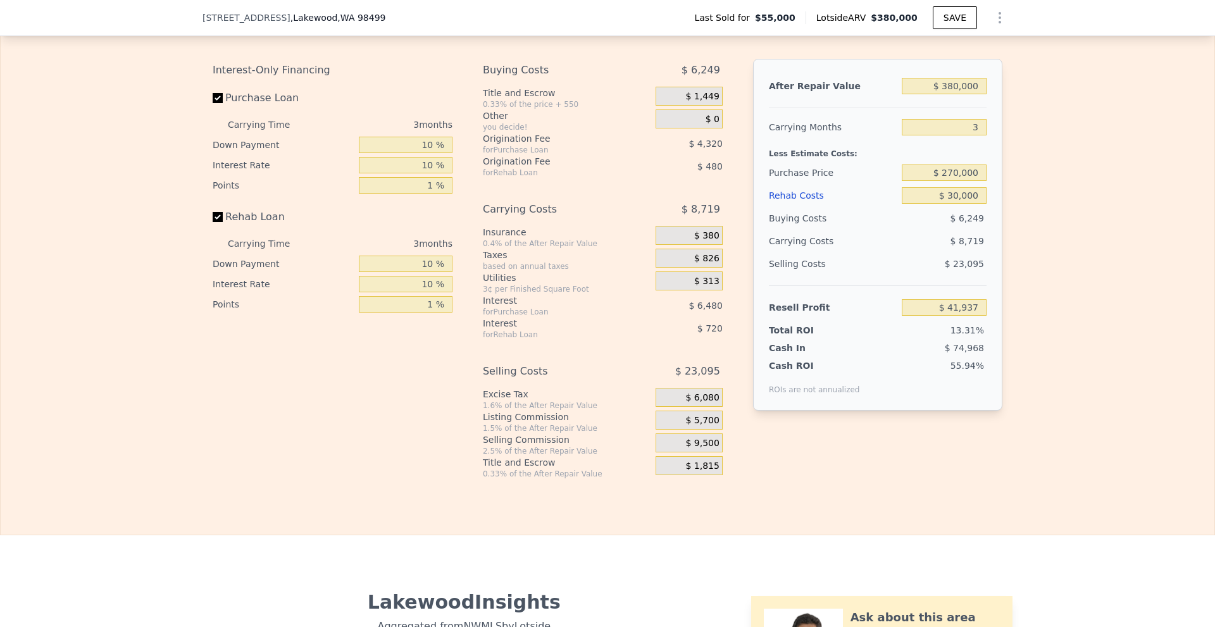
scroll to position [1957, 0]
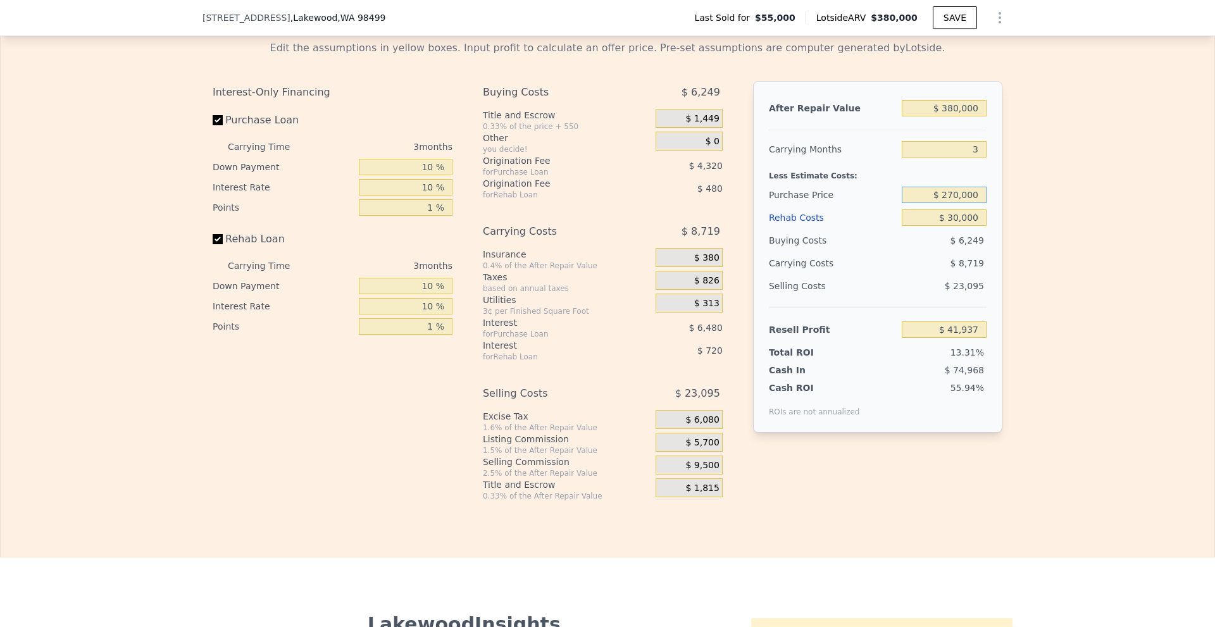
click at [953, 203] on input "$ 270,000" at bounding box center [943, 195] width 85 height 16
click at [960, 226] on input "$ 30,000" at bounding box center [943, 217] width 85 height 16
click at [962, 357] on span "13.31%" at bounding box center [967, 352] width 34 height 10
click at [1110, 366] on div "Edit the assumptions in yellow boxes. Input profit to calculate an offer price.…" at bounding box center [607, 265] width 1213 height 471
click at [949, 203] on input "$ 270,000" at bounding box center [943, 195] width 85 height 16
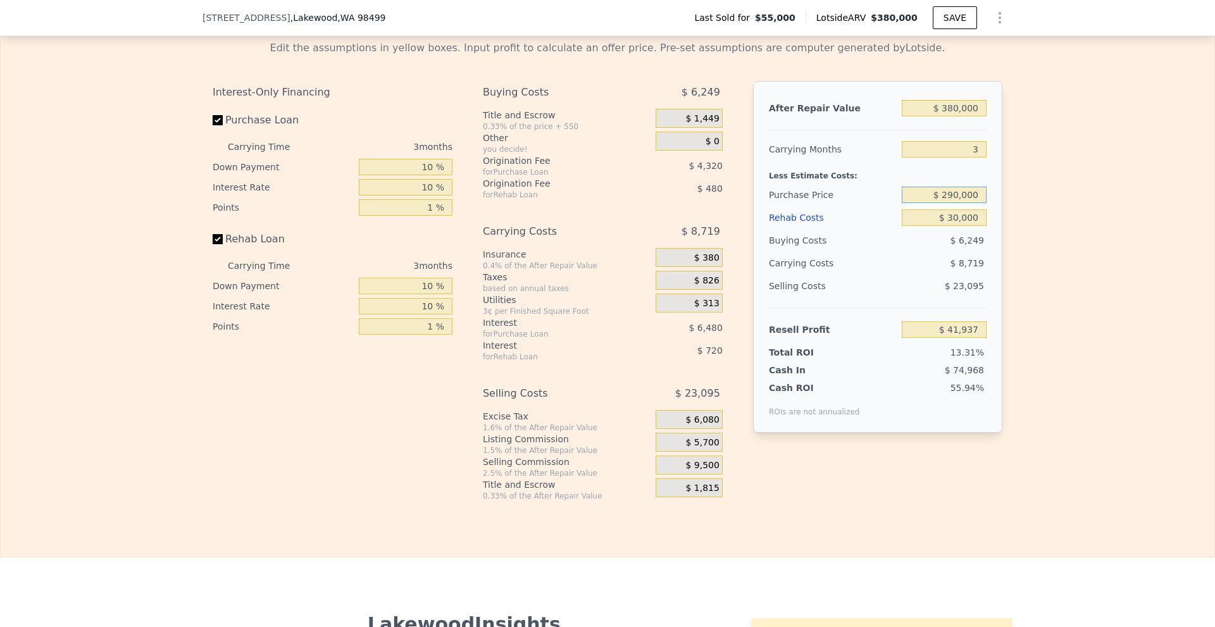
type input "$ 290,000"
click at [1031, 247] on div "Edit the assumptions in yellow boxes. Input profit to calculate an offer price.…" at bounding box center [607, 265] width 1213 height 471
type input "$ 21,070"
click at [949, 203] on input "$ 290,000" at bounding box center [943, 195] width 85 height 16
type input "$ 280,000"
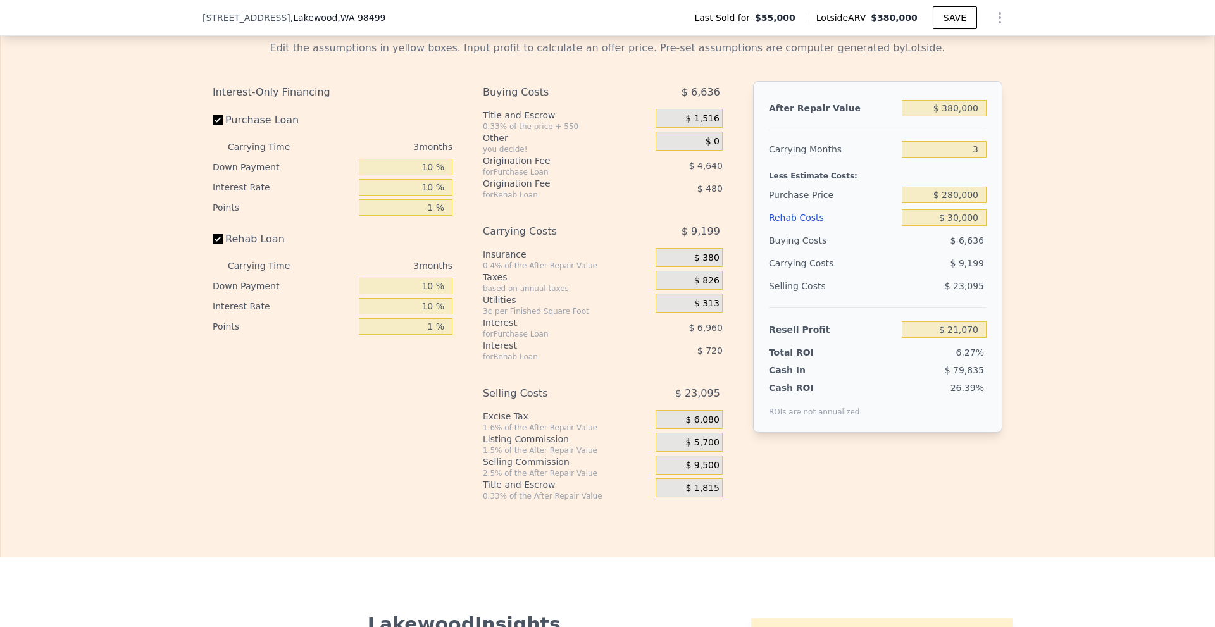
click at [1024, 257] on div "Edit the assumptions in yellow boxes. Input profit to calculate an offer price.…" at bounding box center [607, 265] width 1213 height 471
type input "$ 31,504"
click at [1025, 189] on div "Edit the assumptions in yellow boxes. Input profit to calculate an offer price.…" at bounding box center [607, 265] width 1213 height 471
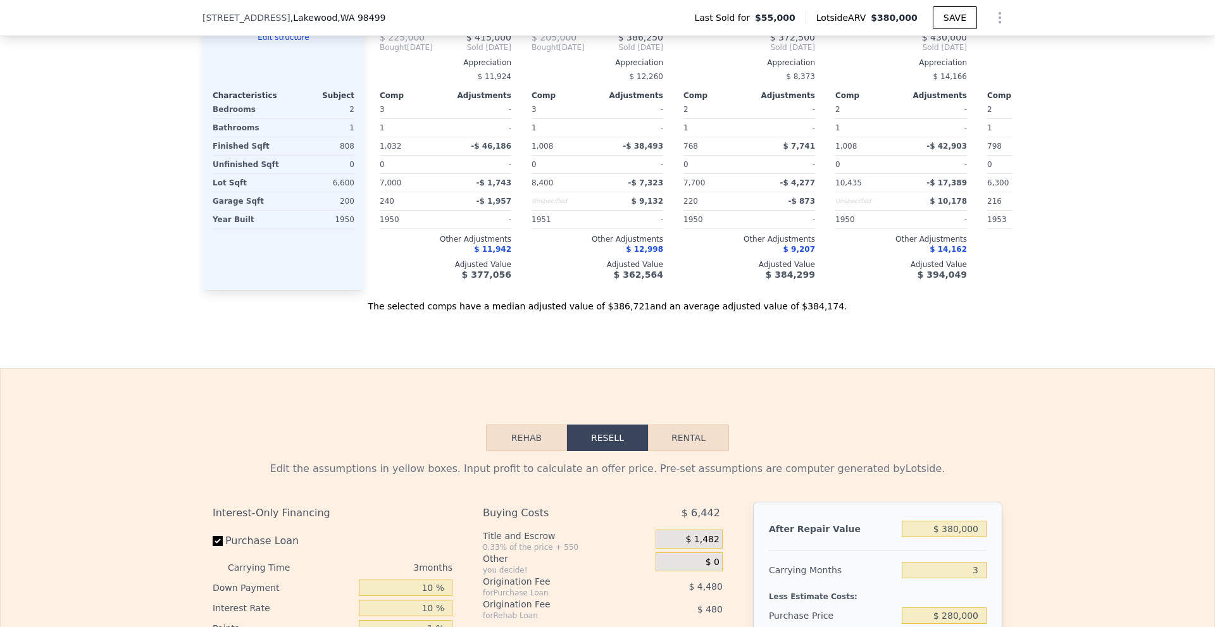
scroll to position [1451, 0]
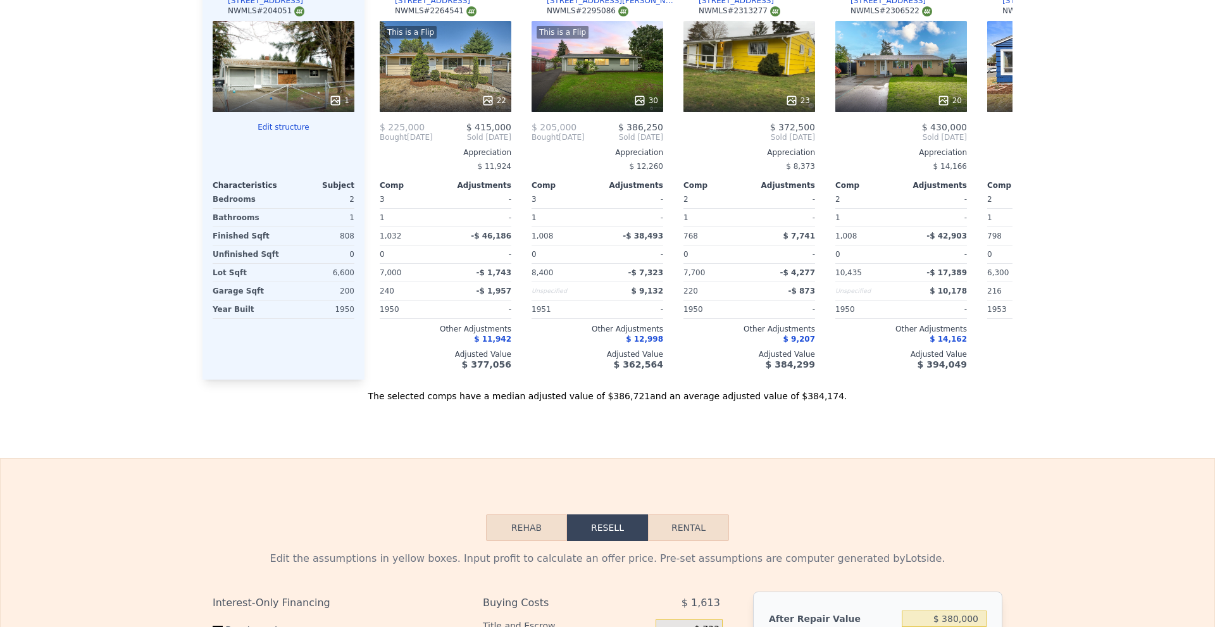
type input "5"
type input "$ 0"
type input "$ 291,761"
